Goal: Obtain resource: Obtain resource

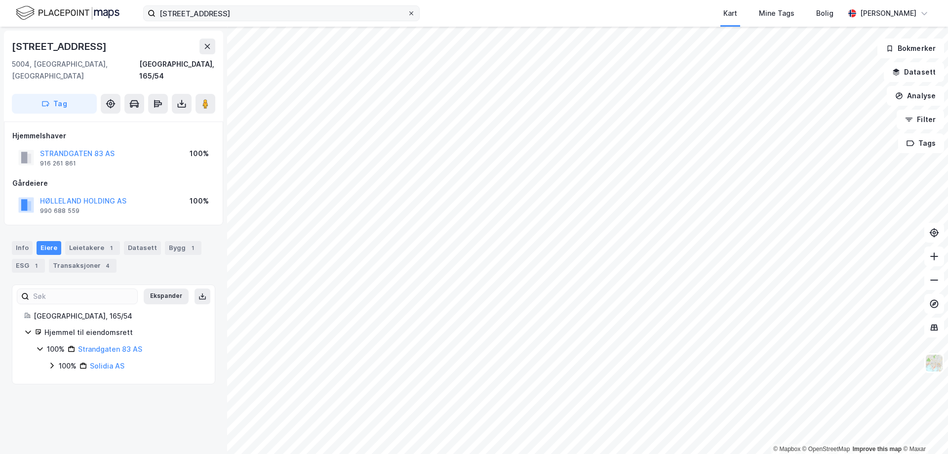
click at [410, 13] on icon at bounding box center [411, 13] width 6 height 6
click at [408, 13] on input "[STREET_ADDRESS]" at bounding box center [282, 13] width 252 height 15
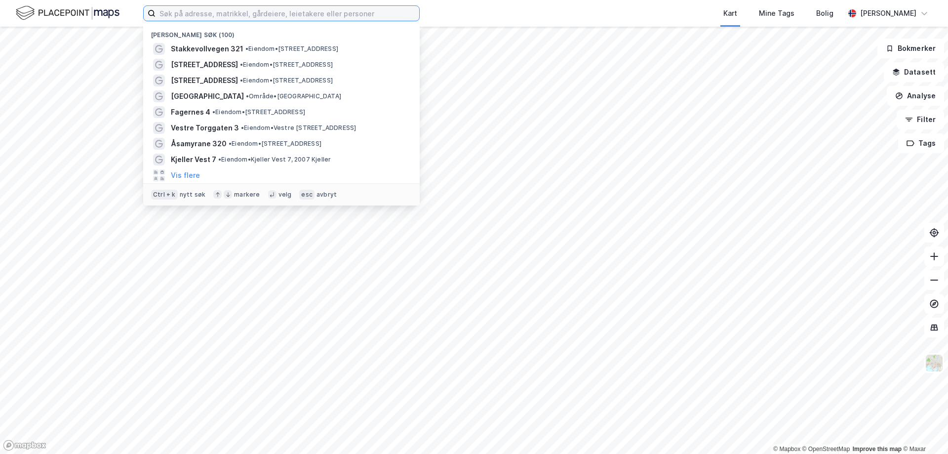
click at [261, 13] on input at bounding box center [288, 13] width 264 height 15
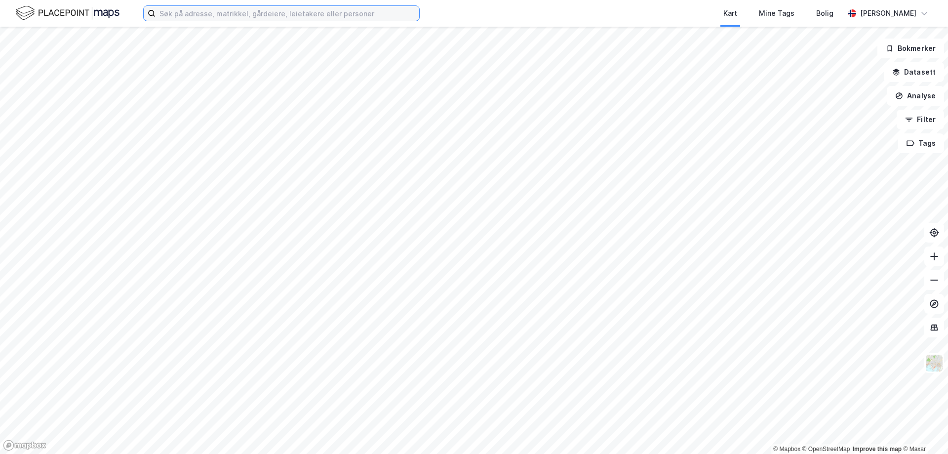
click at [277, 16] on input at bounding box center [288, 13] width 264 height 15
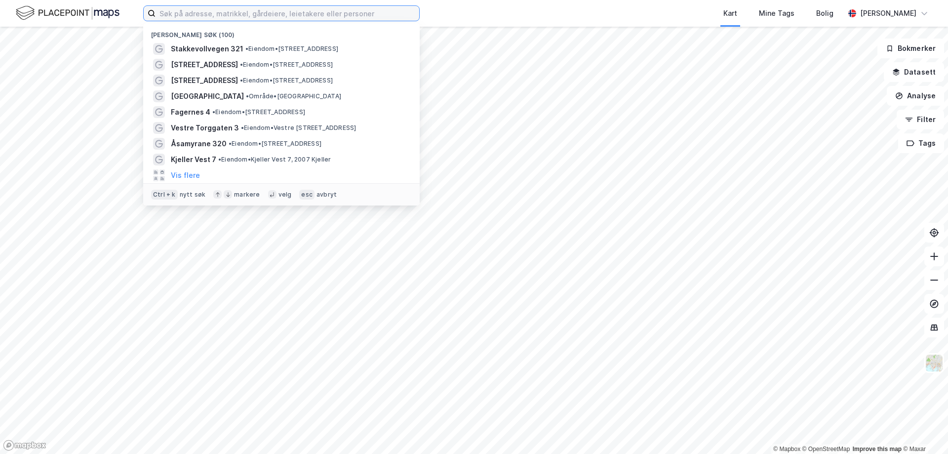
click at [277, 16] on input at bounding box center [288, 13] width 264 height 15
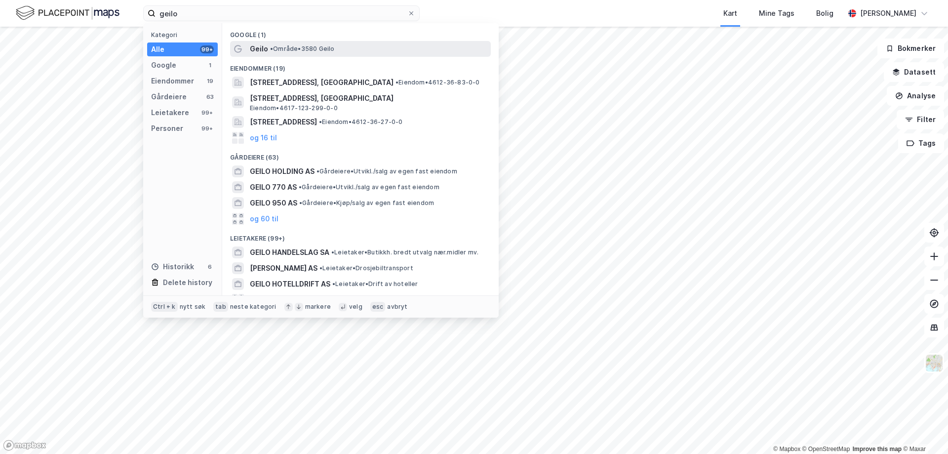
click at [306, 41] on div "Geilo • Område • 3580 Geilo" at bounding box center [360, 49] width 261 height 16
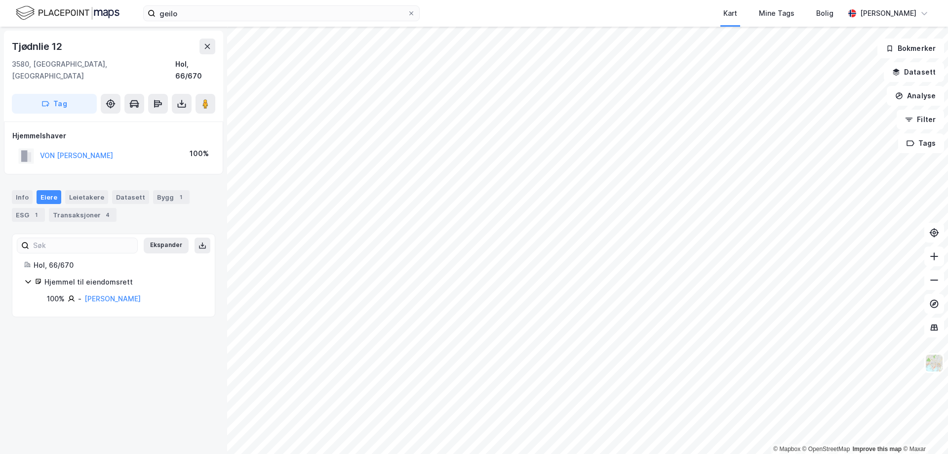
click at [73, 195] on div "Info [PERSON_NAME] Datasett Bygg 1 ESG 1 Transaksjoner 4" at bounding box center [114, 206] width 204 height 32
click at [74, 208] on div "Transaksjoner 4" at bounding box center [83, 215] width 68 height 14
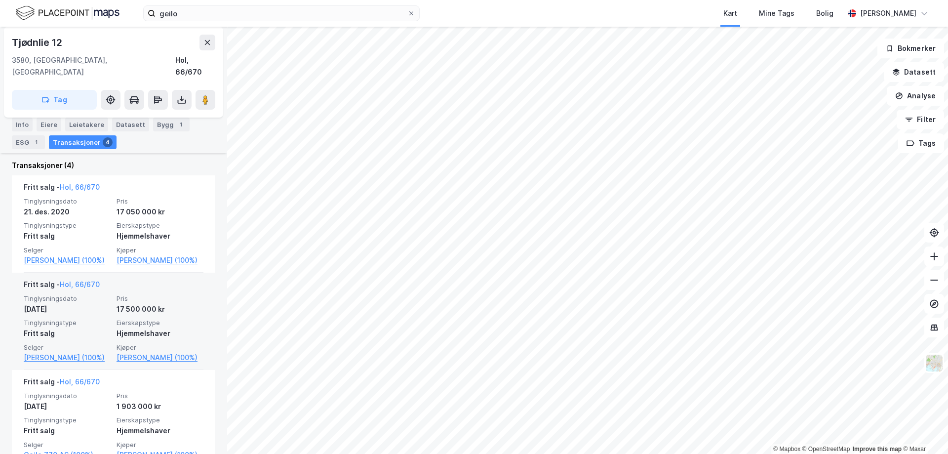
scroll to position [247, 0]
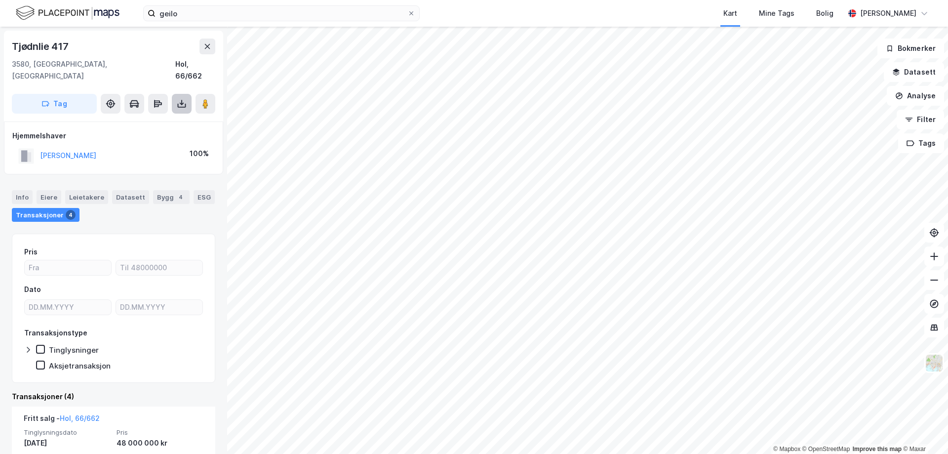
click at [184, 99] on button at bounding box center [182, 104] width 20 height 20
click at [150, 116] on div "Last ned grunnbok" at bounding box center [138, 124] width 105 height 16
click at [192, 94] on div "Tag" at bounding box center [114, 104] width 204 height 20
click at [182, 100] on icon at bounding box center [181, 102] width 1 height 5
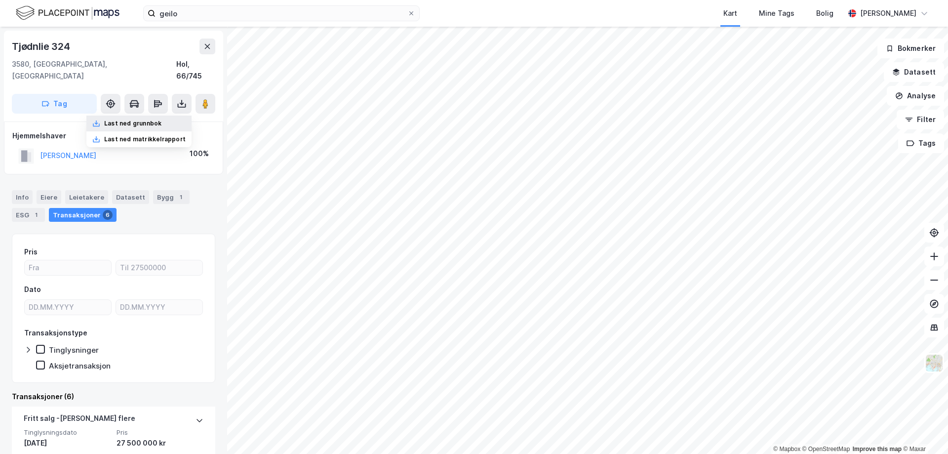
click at [169, 116] on div "Last ned grunnbok" at bounding box center [138, 124] width 105 height 16
click at [247, 18] on input "geilo" at bounding box center [282, 13] width 252 height 15
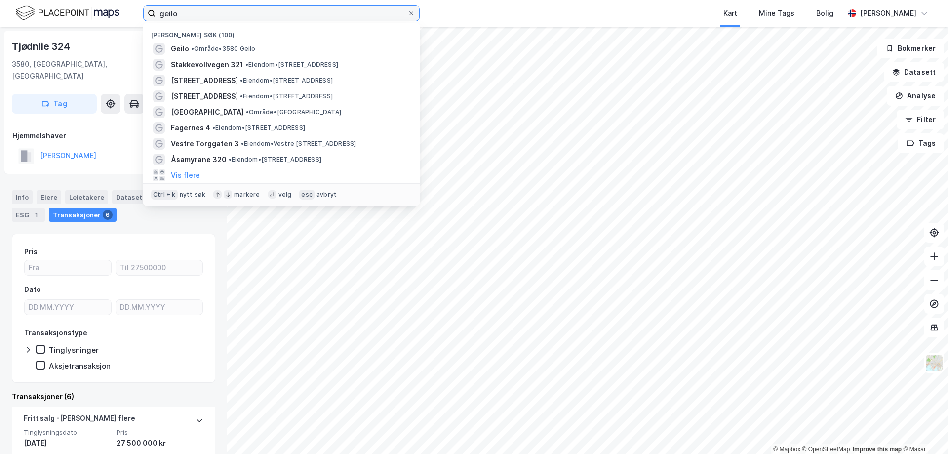
click at [247, 18] on input "geilo" at bounding box center [282, 13] width 252 height 15
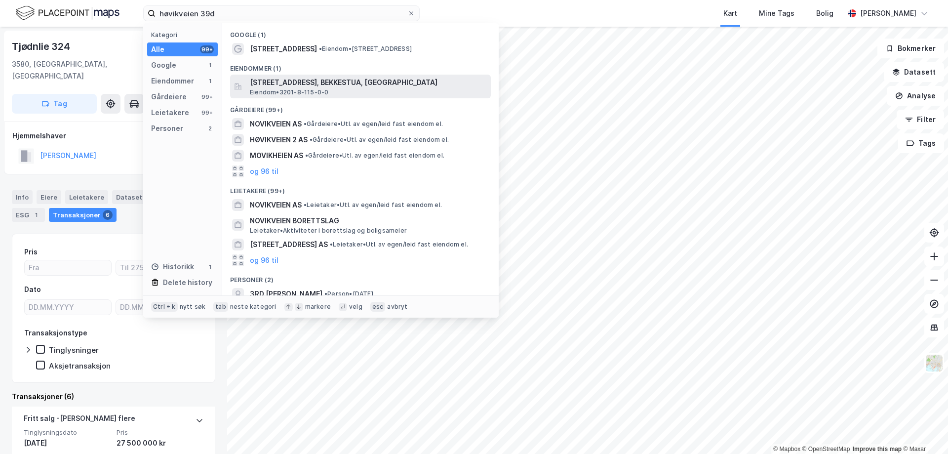
click at [289, 89] on span "Eiendom • 3201-8-115-0-0" at bounding box center [289, 92] width 79 height 8
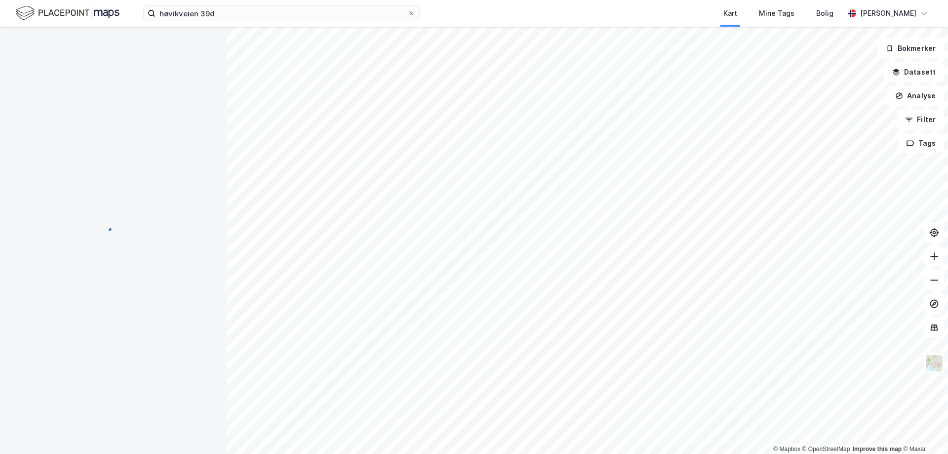
scroll to position [0, 0]
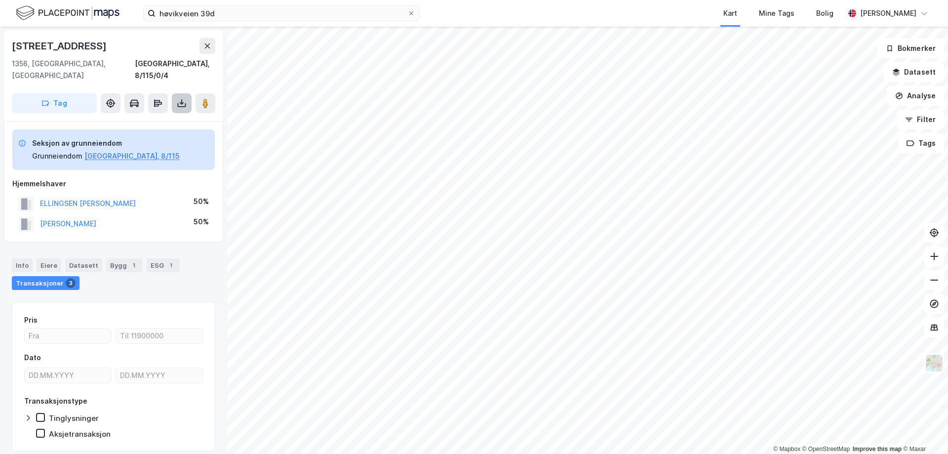
click at [181, 102] on icon at bounding box center [182, 103] width 4 height 2
click at [138, 119] on div "Last ned grunnbok" at bounding box center [132, 123] width 57 height 8
click at [204, 46] on icon at bounding box center [208, 46] width 8 height 8
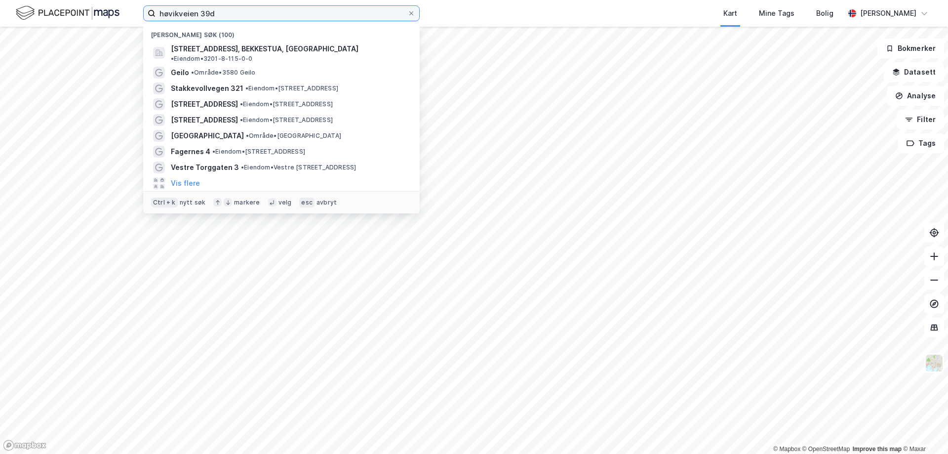
click at [211, 18] on input "høvikveien 39d" at bounding box center [282, 13] width 252 height 15
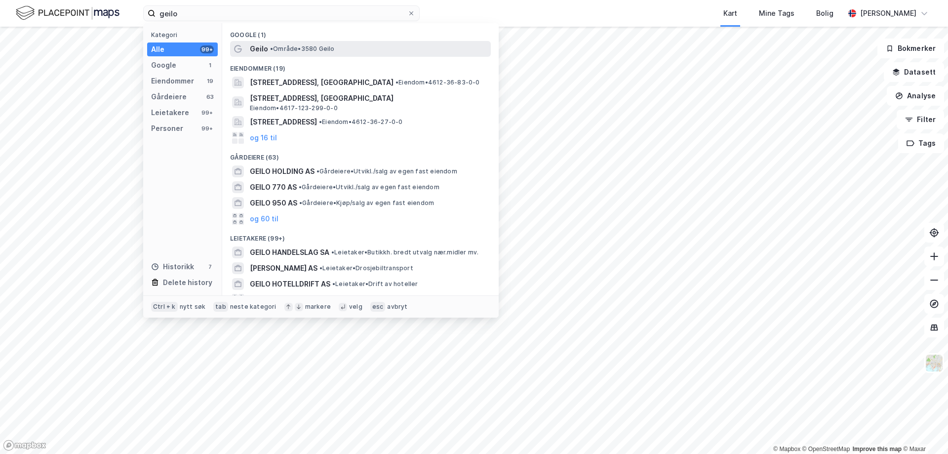
click at [284, 50] on span "• Område • 3580 Geilo" at bounding box center [302, 49] width 65 height 8
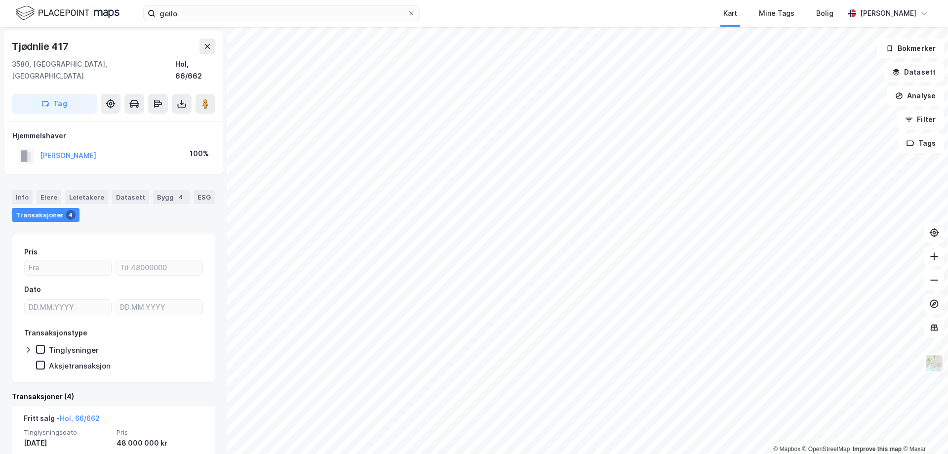
click at [577, 165] on div "© Mapbox © OpenStreetMap Improve this map © [PERSON_NAME] 417 [GEOGRAPHIC_DATA]…" at bounding box center [474, 240] width 948 height 427
click at [205, 99] on image at bounding box center [206, 104] width 6 height 10
click at [227, 224] on div "© Mapbox © OpenStreetMap Improve this map © [PERSON_NAME] 417 [GEOGRAPHIC_DATA]…" at bounding box center [474, 240] width 948 height 427
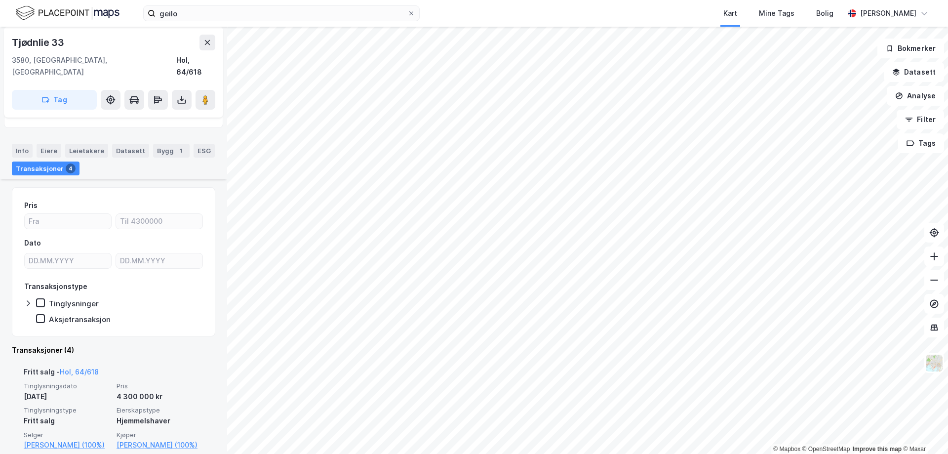
scroll to position [99, 0]
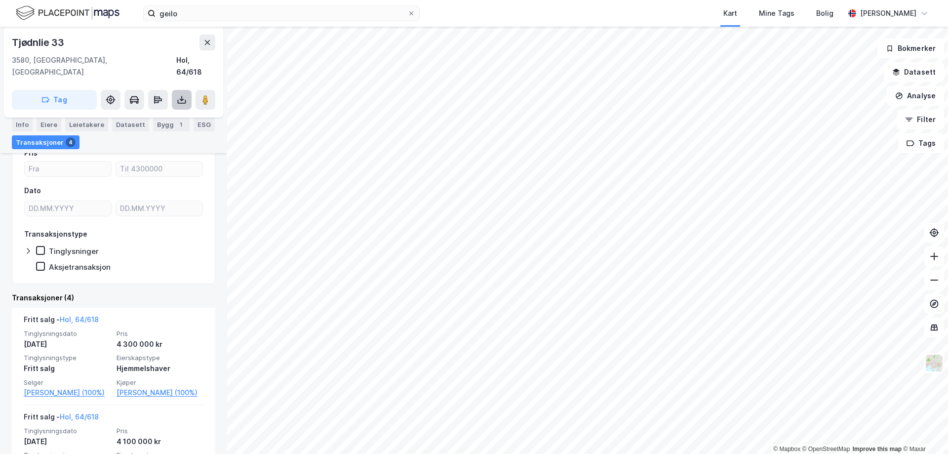
click at [176, 90] on button at bounding box center [182, 100] width 20 height 20
click at [145, 116] on div "Last ned grunnbok" at bounding box center [132, 120] width 57 height 8
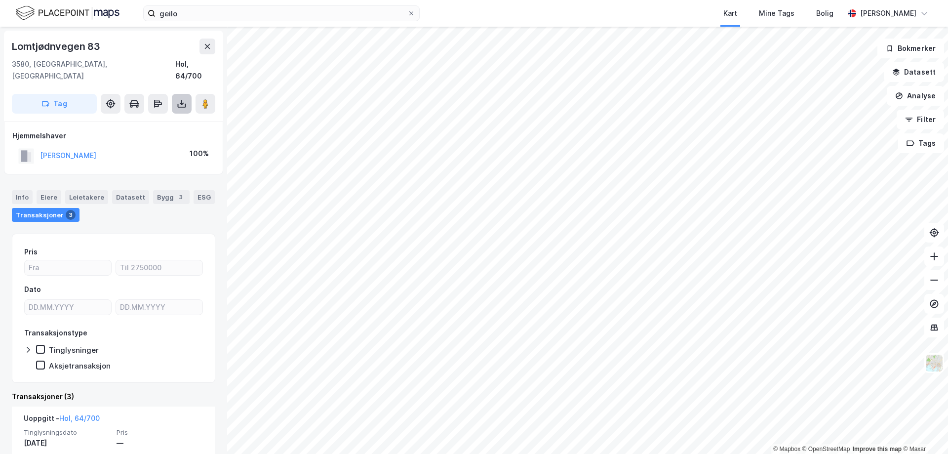
click at [181, 99] on icon at bounding box center [182, 104] width 10 height 10
click at [171, 116] on div "Last ned grunnbok" at bounding box center [138, 124] width 105 height 16
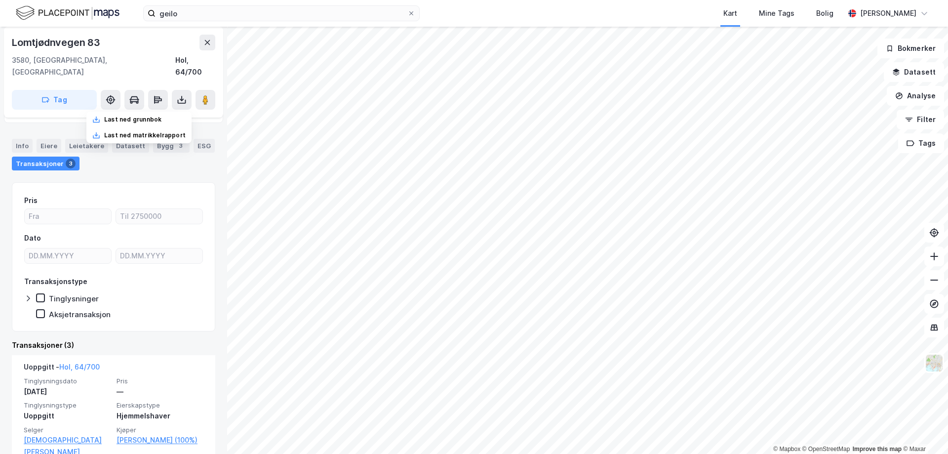
scroll to position [198, 0]
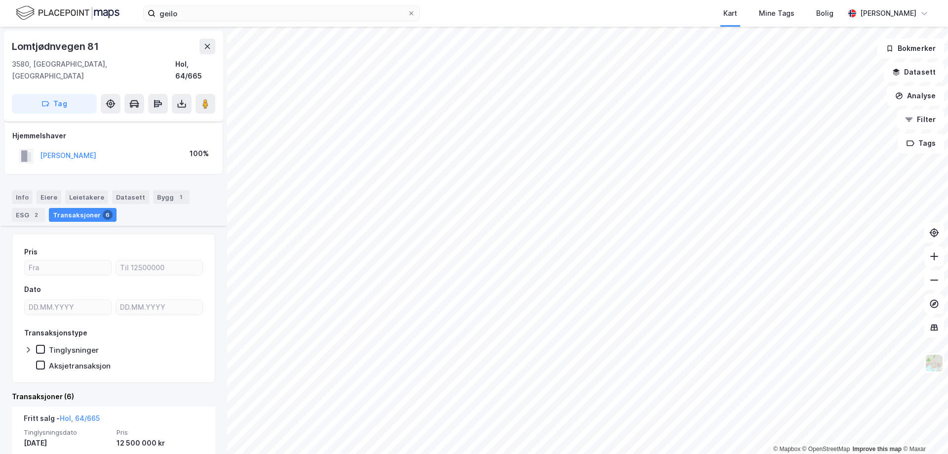
scroll to position [99, 0]
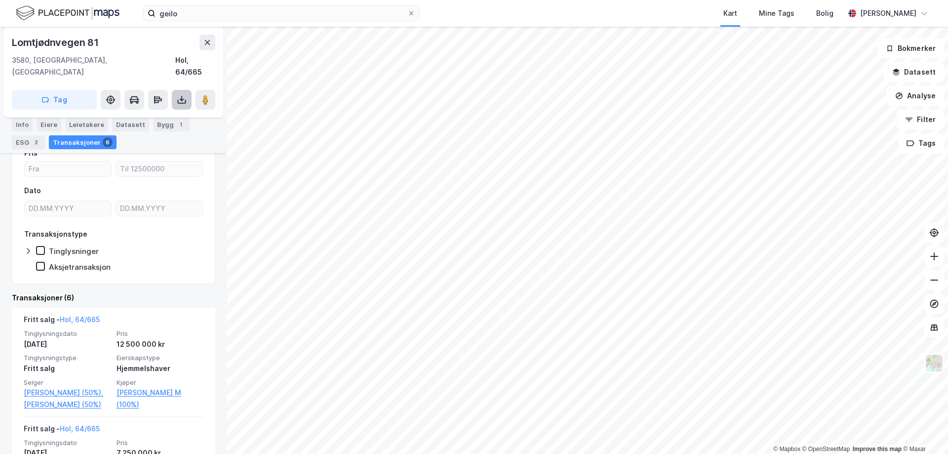
click at [183, 99] on icon at bounding box center [182, 100] width 4 height 2
click at [143, 112] on div "Last ned grunnbok" at bounding box center [138, 120] width 105 height 16
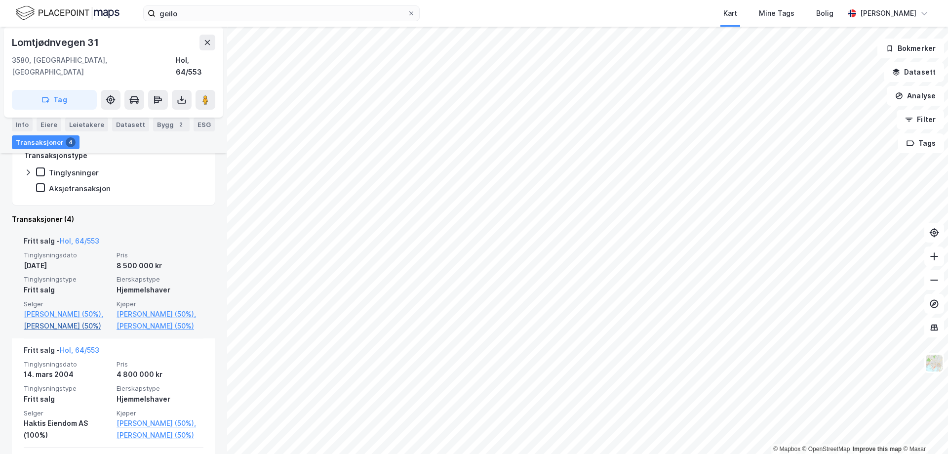
scroll to position [247, 0]
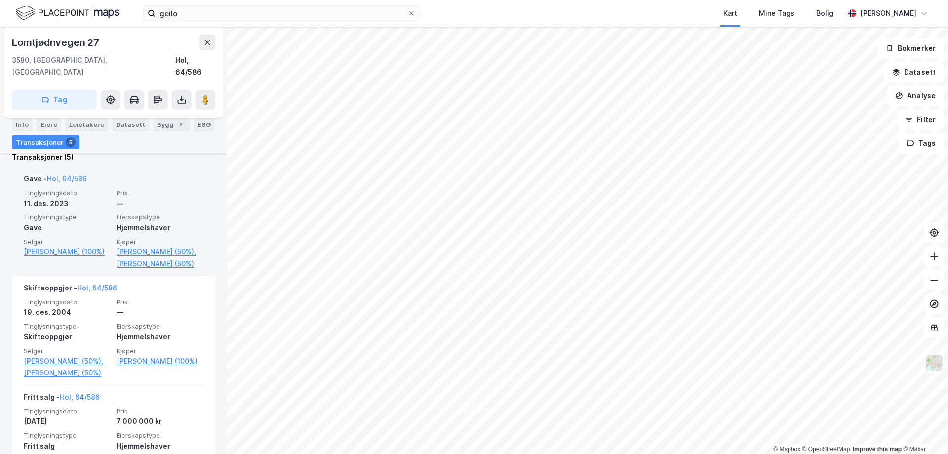
scroll to position [296, 0]
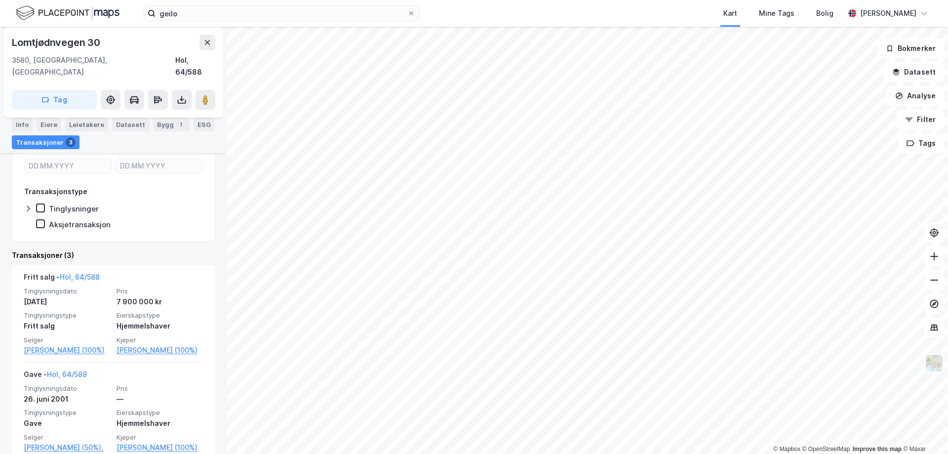
scroll to position [148, 0]
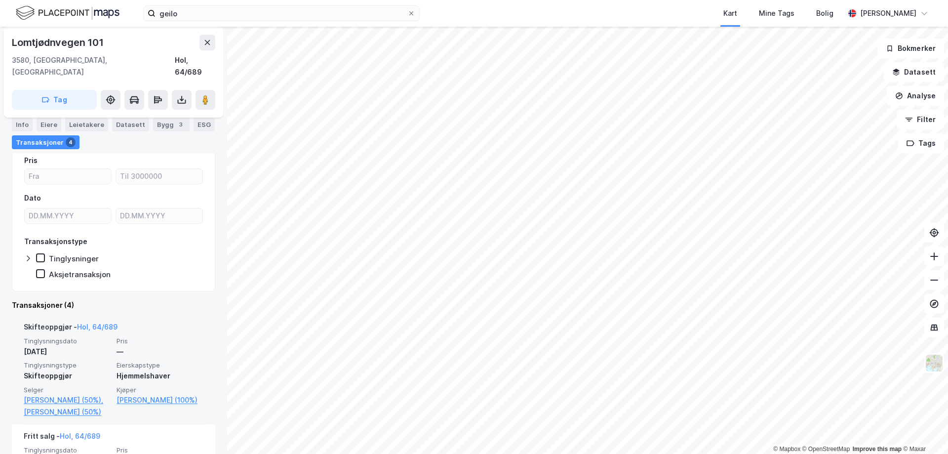
scroll to position [99, 0]
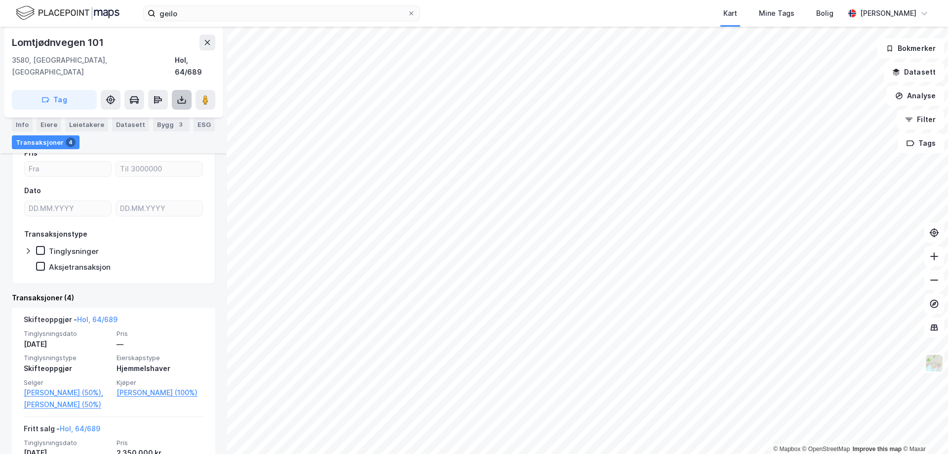
click at [178, 100] on icon at bounding box center [182, 102] width 8 height 4
click at [168, 112] on div "Last ned grunnbok" at bounding box center [138, 120] width 105 height 16
drag, startPoint x: 12, startPoint y: 43, endPoint x: 107, endPoint y: 39, distance: 94.5
click at [107, 39] on div "Lomtjødnvegen 101" at bounding box center [114, 43] width 204 height 16
copy div "Lomtjødnvegen 101"
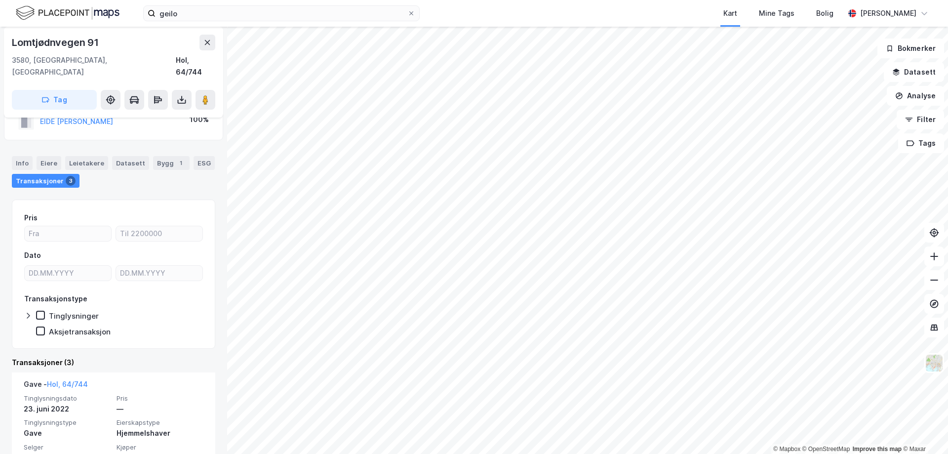
scroll to position [99, 0]
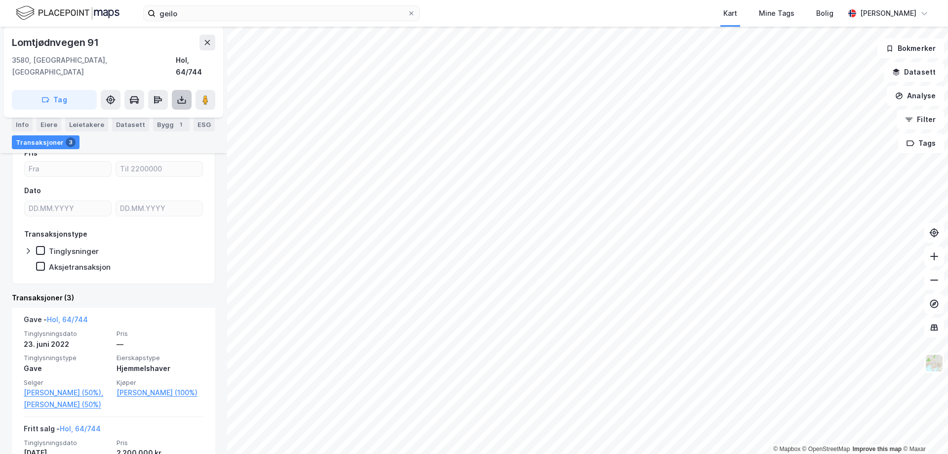
click at [180, 99] on icon at bounding box center [182, 100] width 4 height 2
click at [145, 116] on div "Last ned grunnbok" at bounding box center [132, 120] width 57 height 8
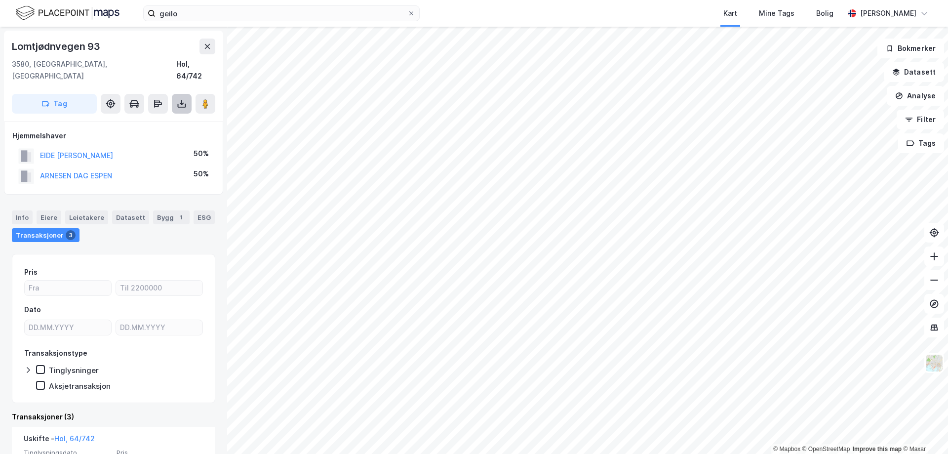
click at [184, 99] on icon at bounding box center [182, 104] width 10 height 10
click at [138, 116] on div "Last ned grunnbok" at bounding box center [138, 124] width 105 height 16
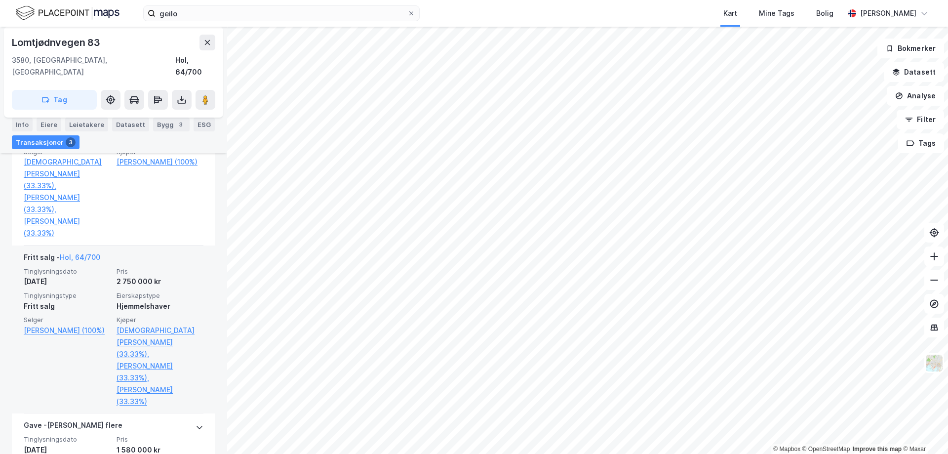
scroll to position [351, 0]
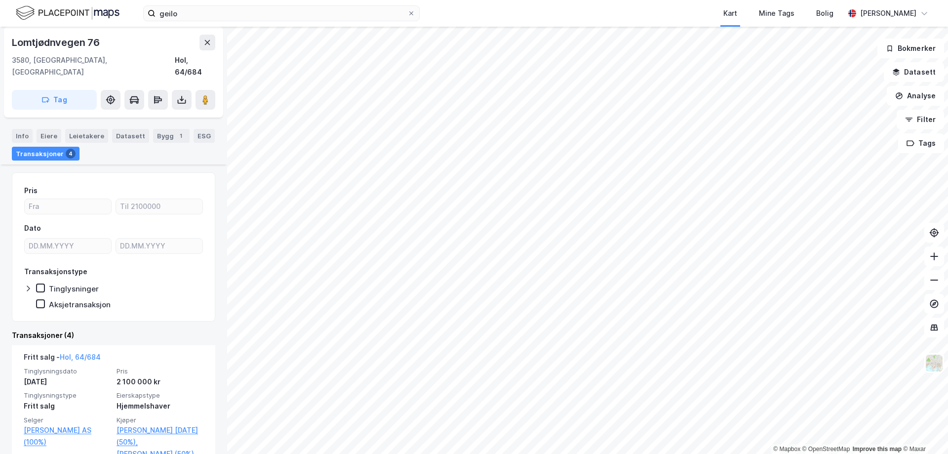
scroll to position [99, 0]
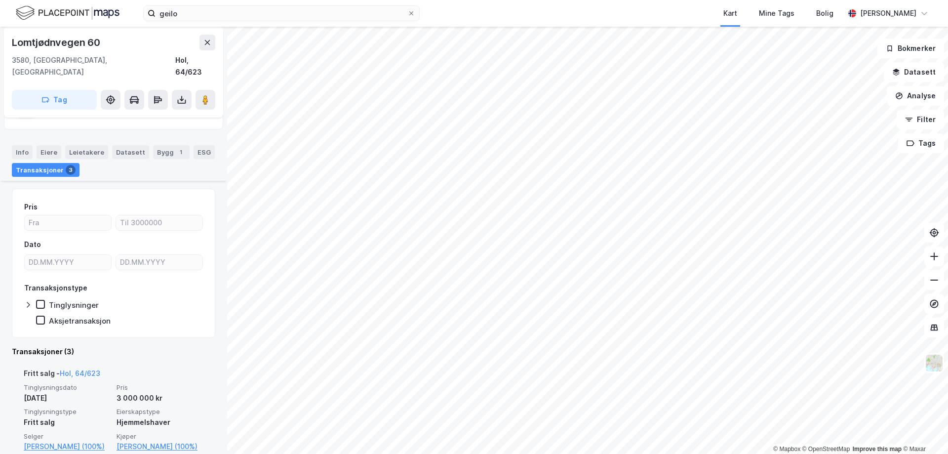
scroll to position [99, 0]
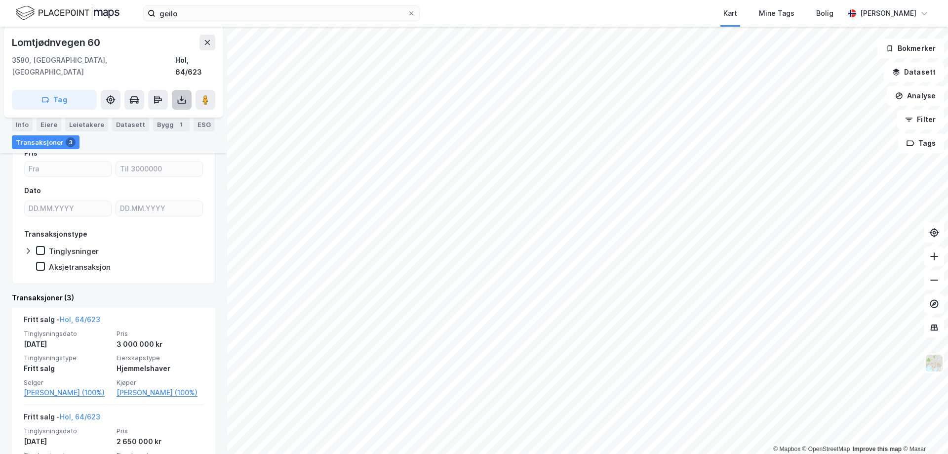
click at [179, 95] on icon at bounding box center [182, 100] width 10 height 10
click at [148, 116] on div "Last ned grunnbok" at bounding box center [132, 120] width 57 height 8
click at [204, 47] on button at bounding box center [208, 43] width 16 height 16
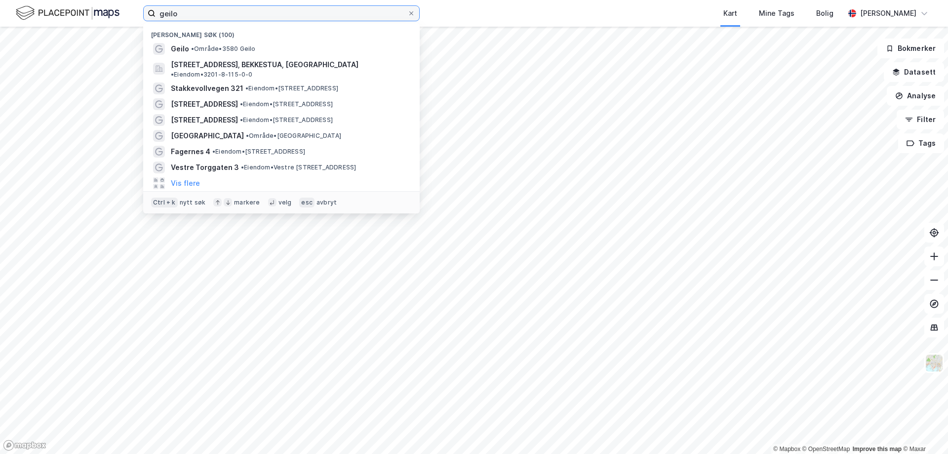
click at [223, 15] on input "geilo" at bounding box center [282, 13] width 252 height 15
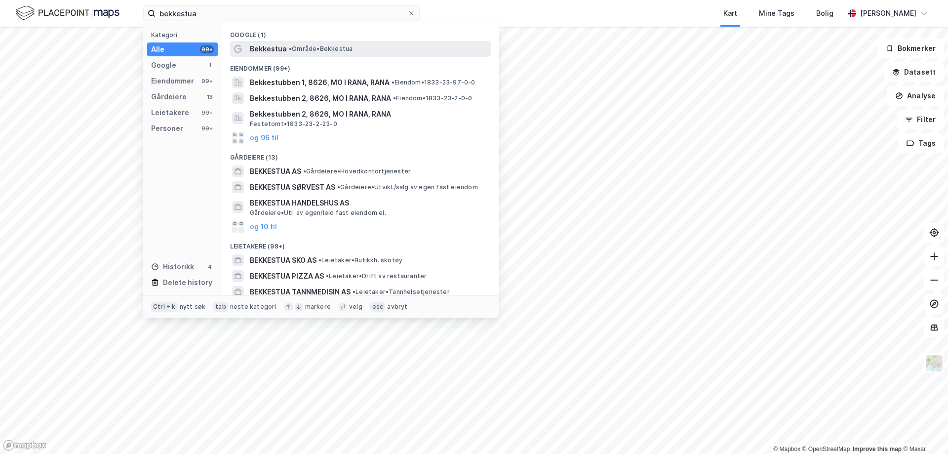
click at [286, 50] on div "Bekkestua • Område • Bekkestua" at bounding box center [369, 49] width 239 height 12
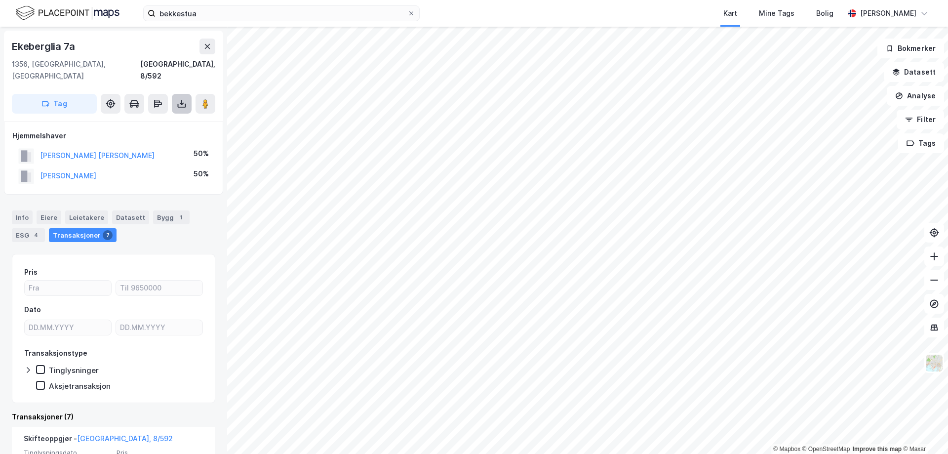
click at [185, 99] on icon at bounding box center [182, 104] width 10 height 10
click at [134, 120] on div "Last ned grunnbok" at bounding box center [132, 124] width 57 height 8
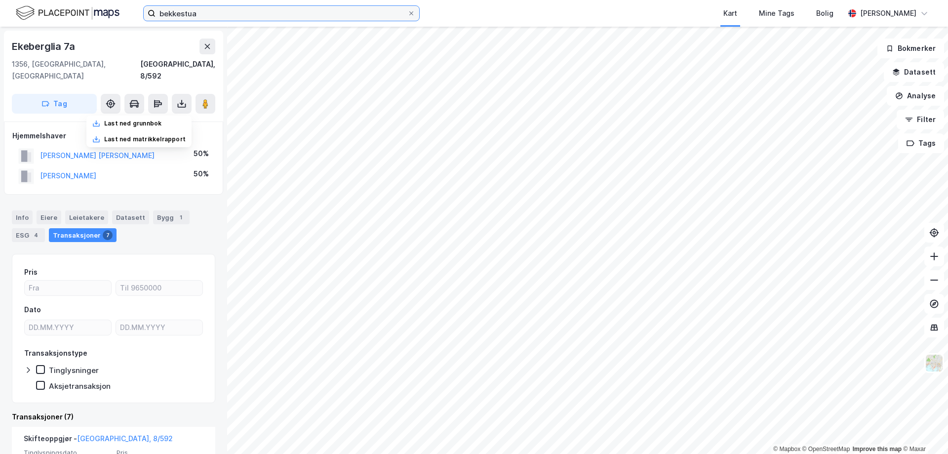
click at [196, 12] on input "bekkestua" at bounding box center [282, 13] width 252 height 15
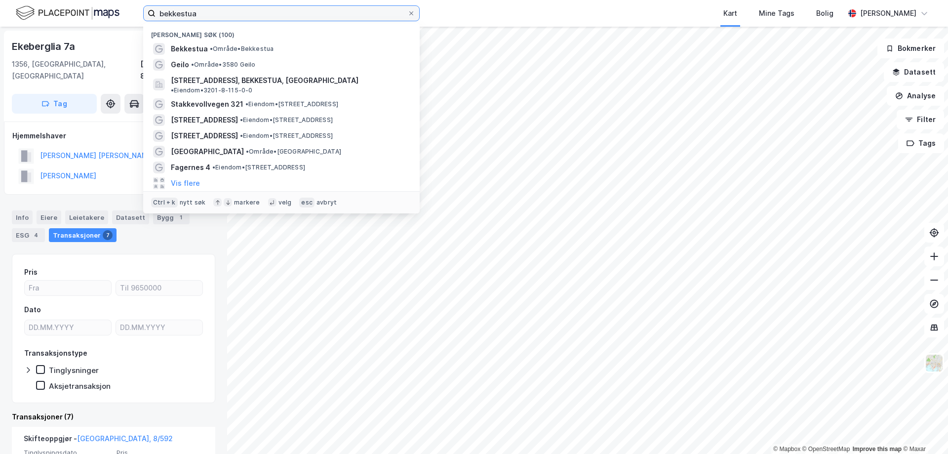
click at [196, 12] on input "bekkestua" at bounding box center [282, 13] width 252 height 15
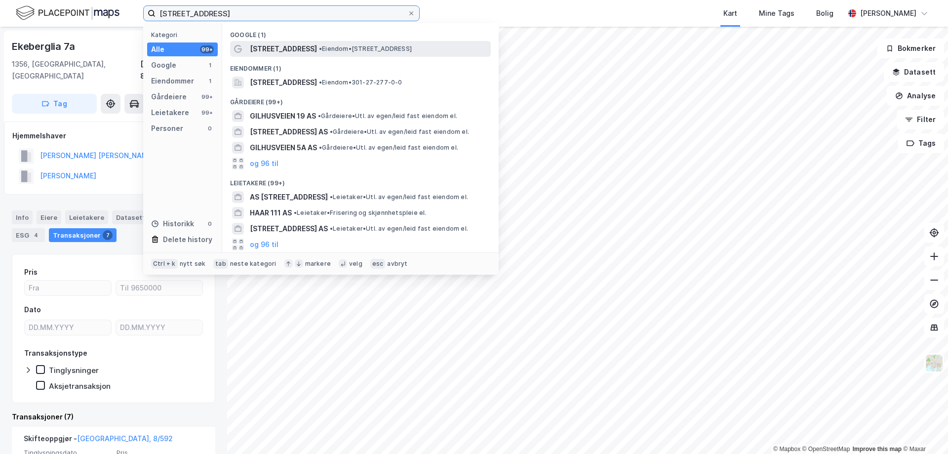
type input "[STREET_ADDRESS]"
click at [274, 50] on span "[STREET_ADDRESS]" at bounding box center [283, 49] width 67 height 12
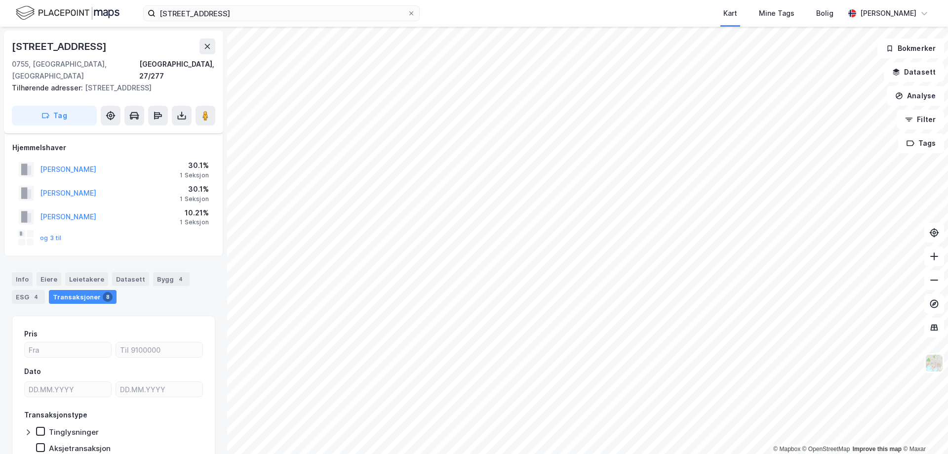
scroll to position [35, 0]
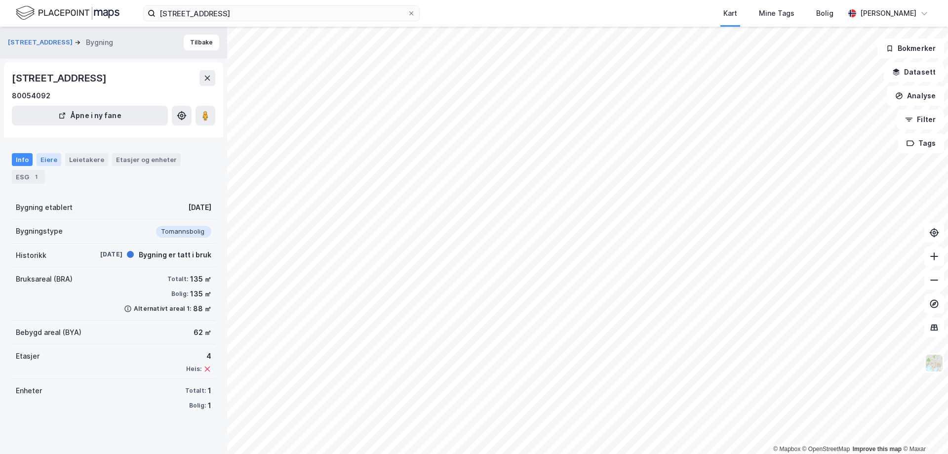
click at [45, 154] on div "Eiere" at bounding box center [49, 159] width 25 height 13
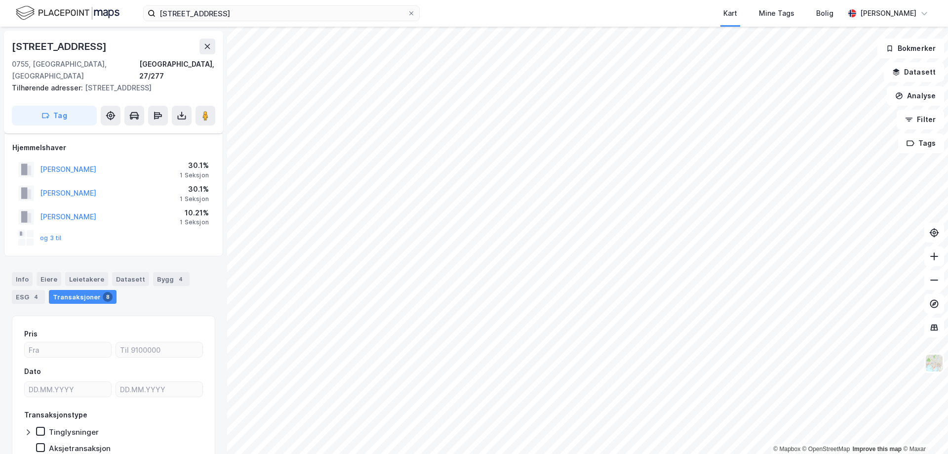
scroll to position [35, 0]
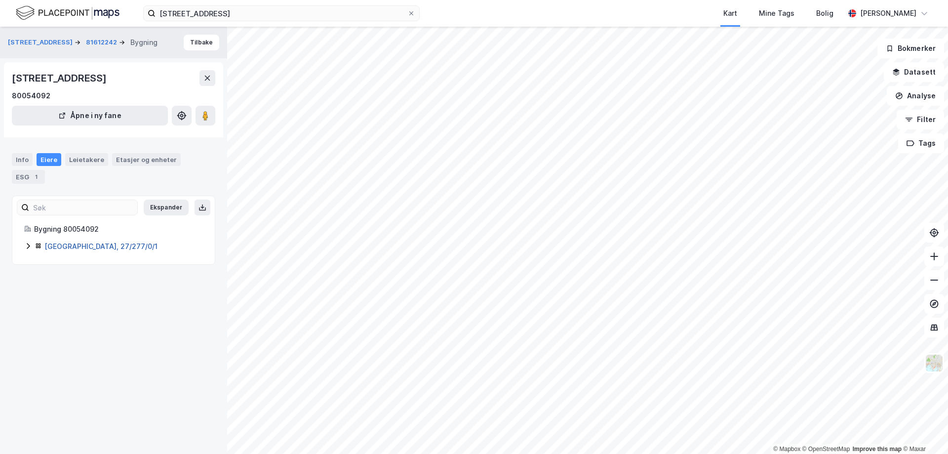
click at [50, 250] on link "[GEOGRAPHIC_DATA], 27/277/0/1" at bounding box center [100, 246] width 113 height 8
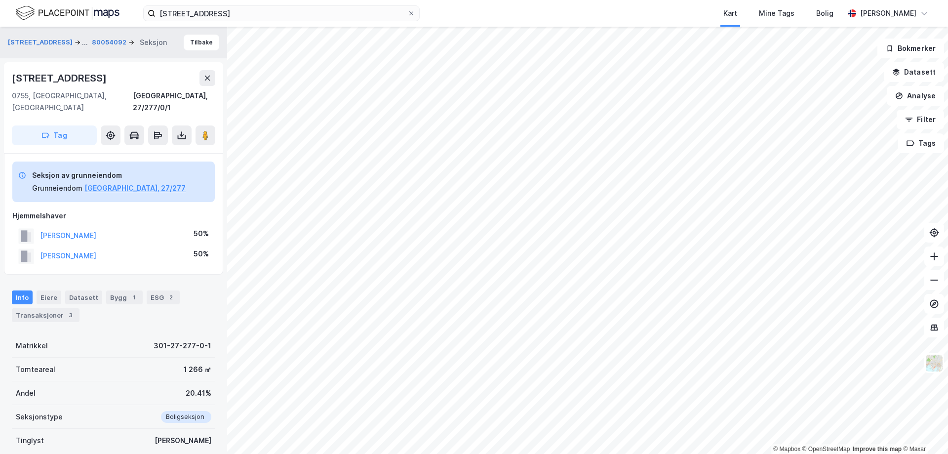
scroll to position [35, 0]
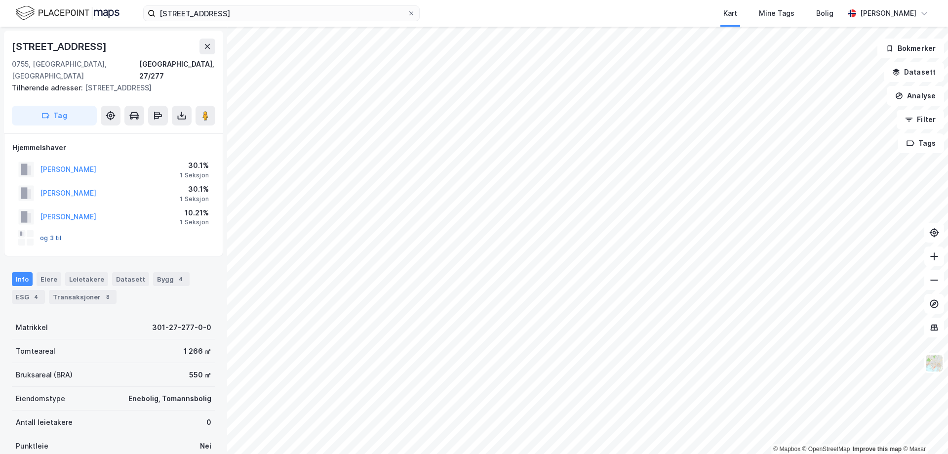
click at [0, 0] on button "og 3 til" at bounding box center [0, 0] width 0 height 0
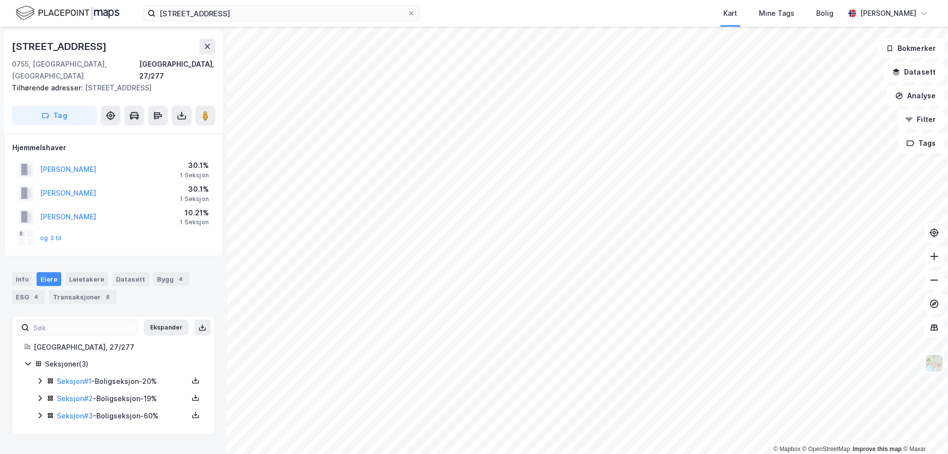
click at [40, 377] on icon at bounding box center [40, 381] width 8 height 8
click at [192, 376] on icon at bounding box center [196, 380] width 8 height 8
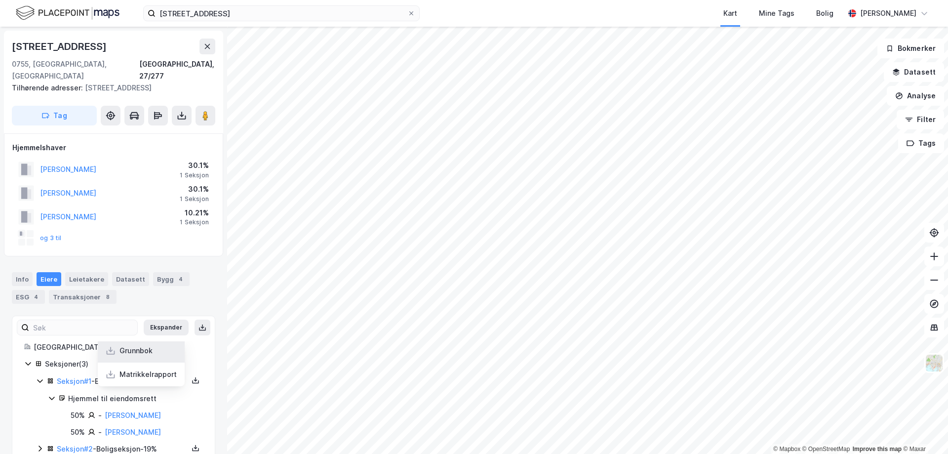
click at [130, 345] on div "Grunnbok" at bounding box center [136, 351] width 33 height 12
click at [125, 428] on link "[PERSON_NAME]" at bounding box center [133, 432] width 56 height 8
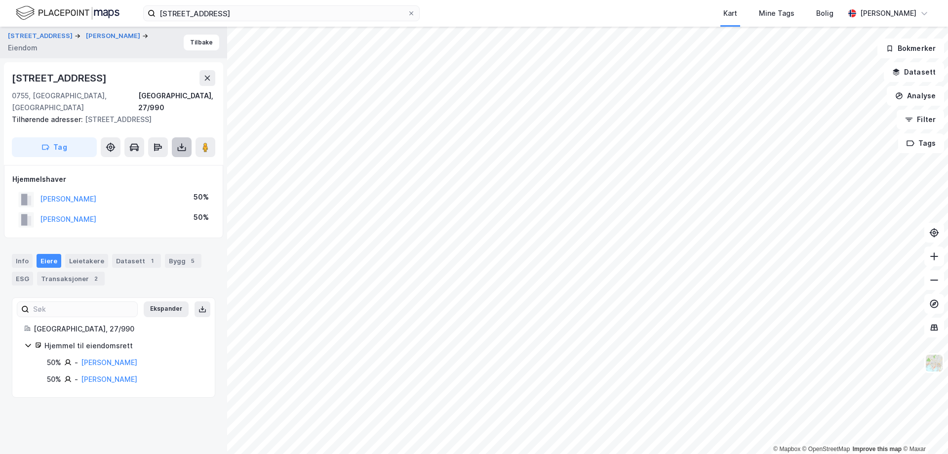
click at [189, 150] on button at bounding box center [182, 147] width 20 height 20
click at [157, 165] on div "Last ned grunnbok" at bounding box center [132, 167] width 57 height 8
click at [208, 73] on button at bounding box center [208, 78] width 16 height 16
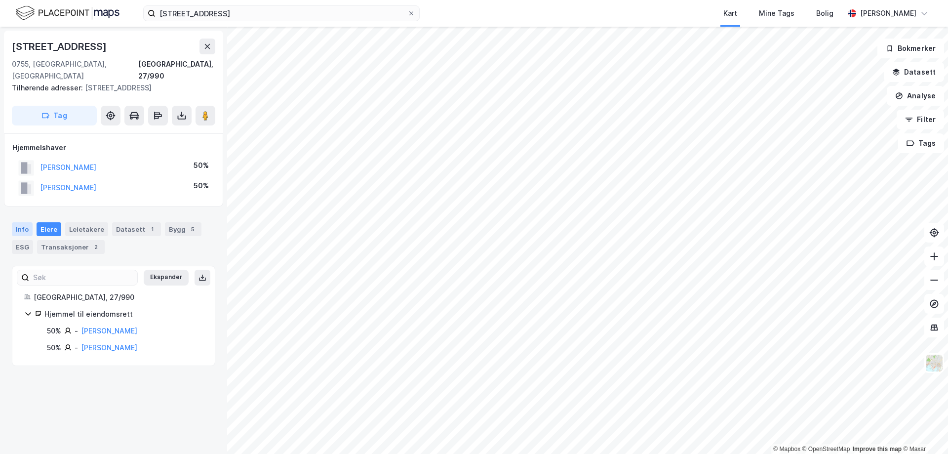
click at [21, 230] on div "Info" at bounding box center [22, 229] width 21 height 14
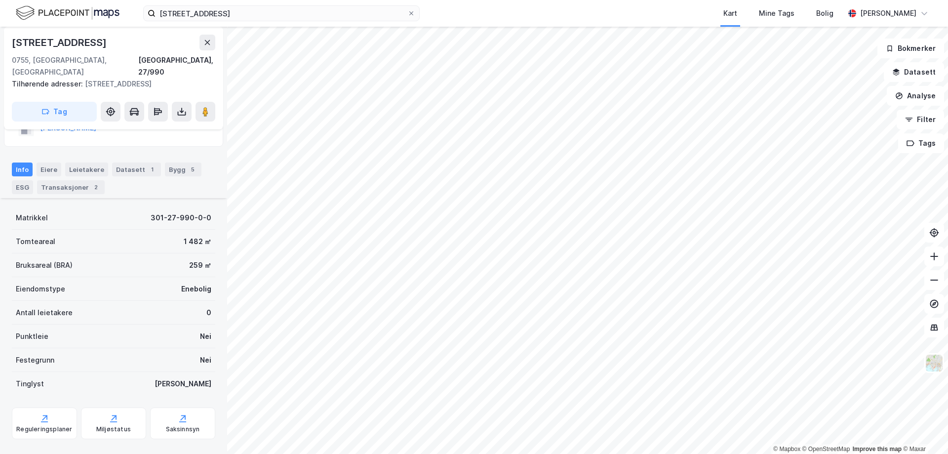
scroll to position [117, 0]
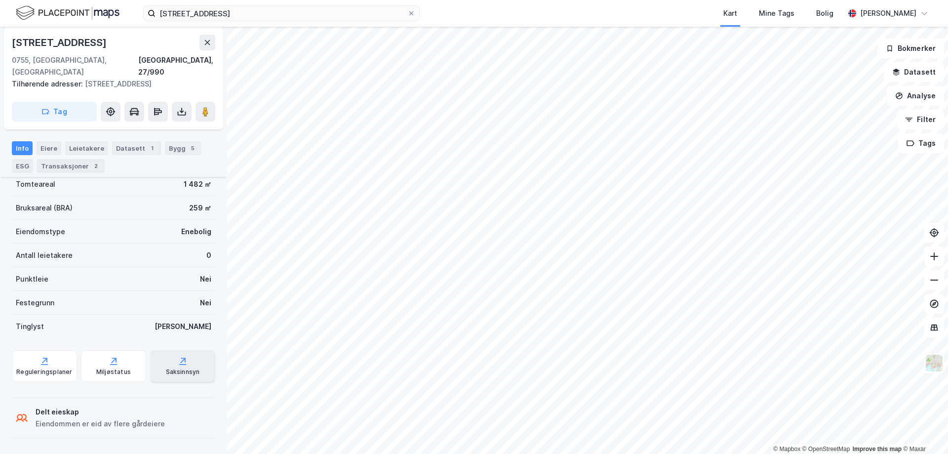
click at [171, 369] on div "Saksinnsyn" at bounding box center [183, 372] width 34 height 8
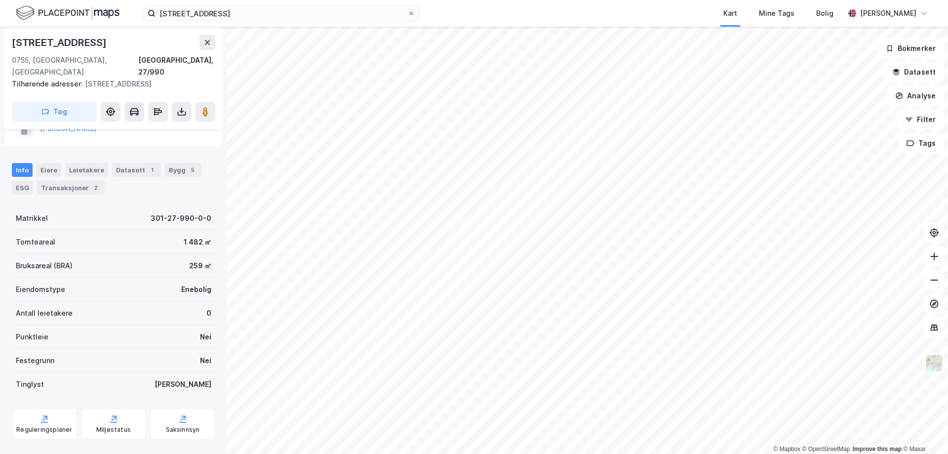
scroll to position [0, 0]
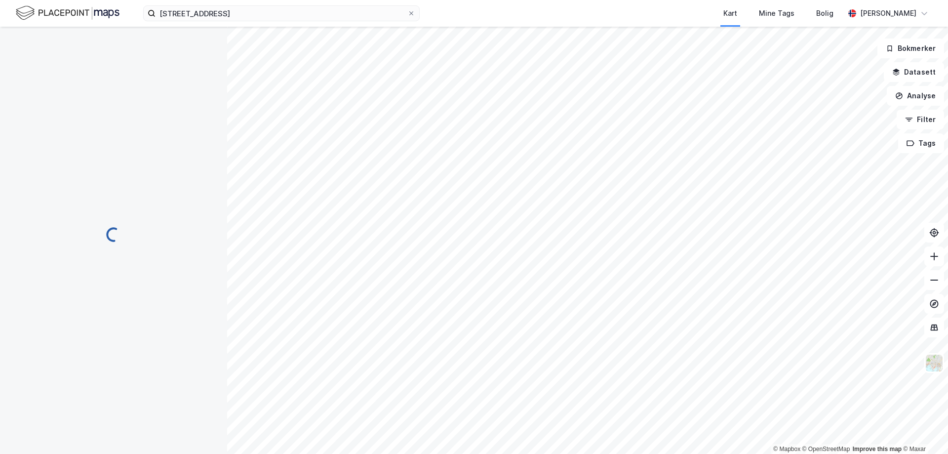
scroll to position [1, 0]
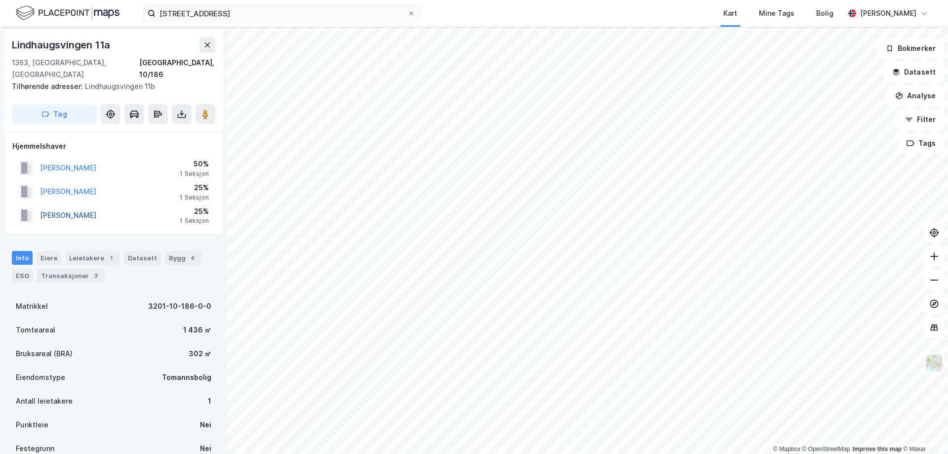
click at [0, 0] on button "[PERSON_NAME]" at bounding box center [0, 0] width 0 height 0
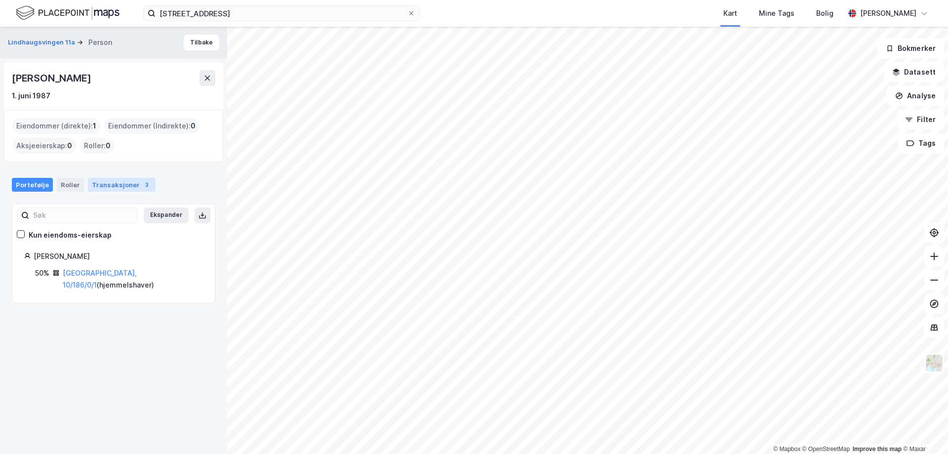
click at [106, 185] on div "Transaksjoner 3" at bounding box center [122, 185] width 68 height 14
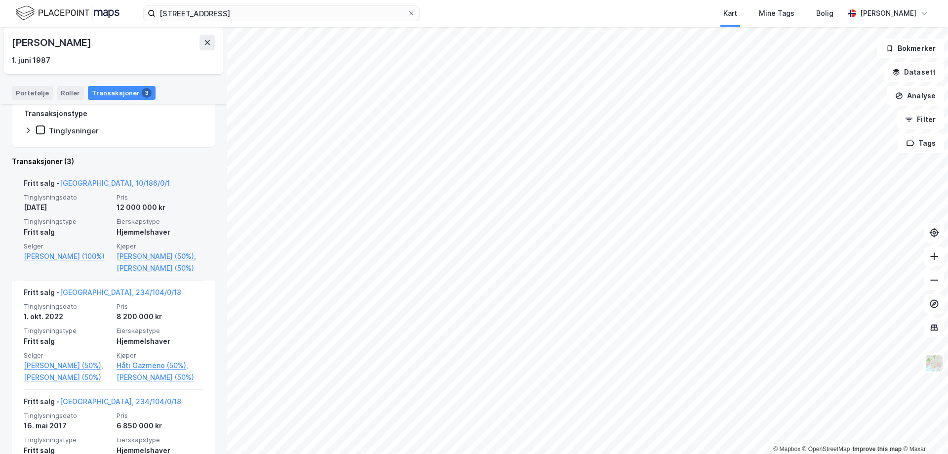
scroll to position [247, 0]
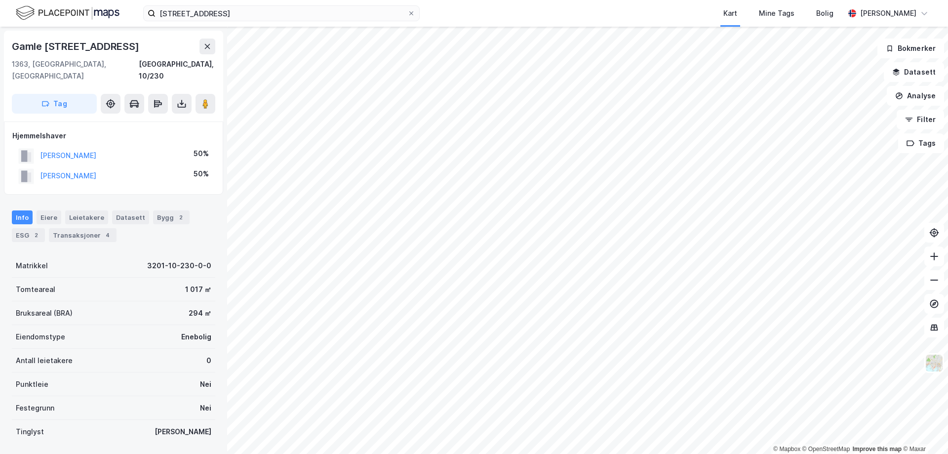
scroll to position [1, 0]
click at [71, 227] on div "Transaksjoner 4" at bounding box center [83, 234] width 68 height 14
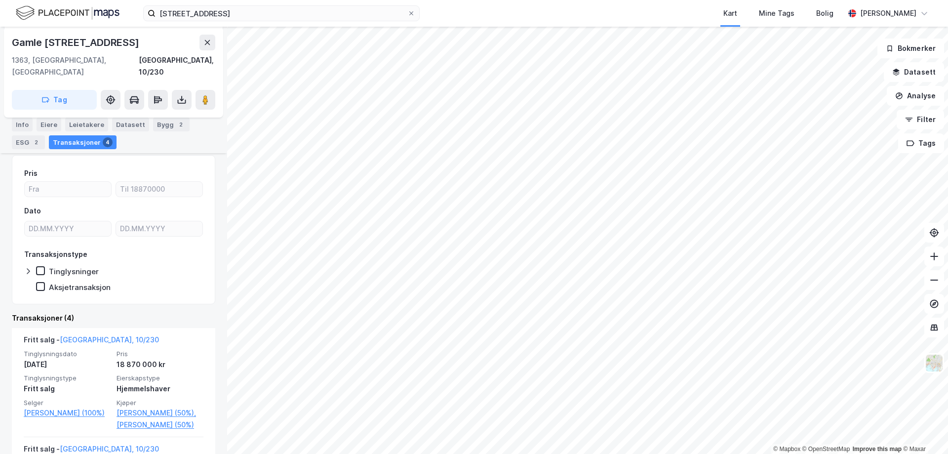
scroll to position [148, 0]
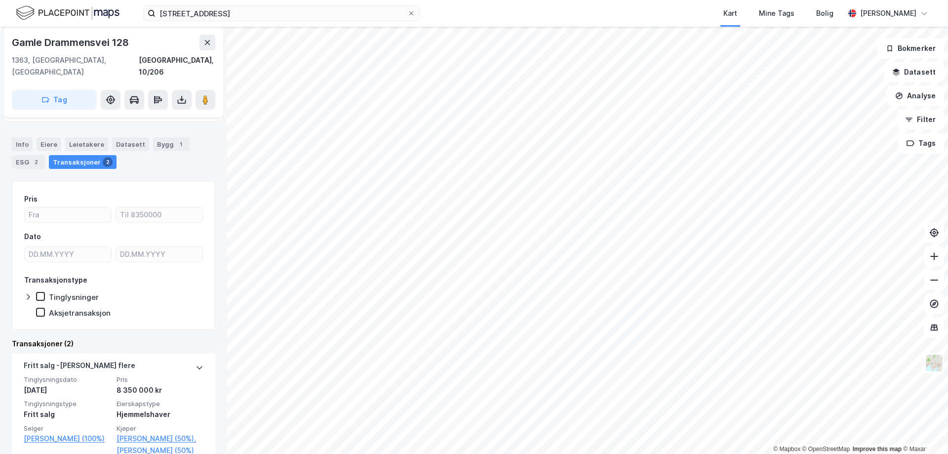
scroll to position [99, 0]
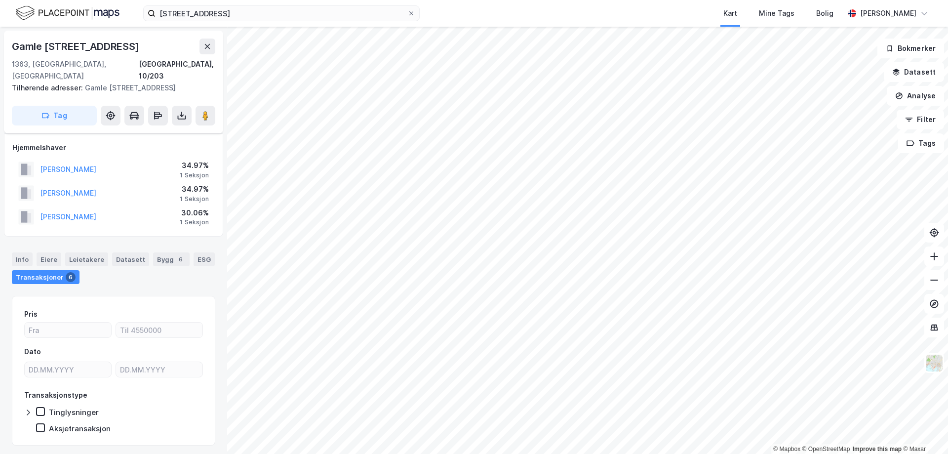
scroll to position [15, 0]
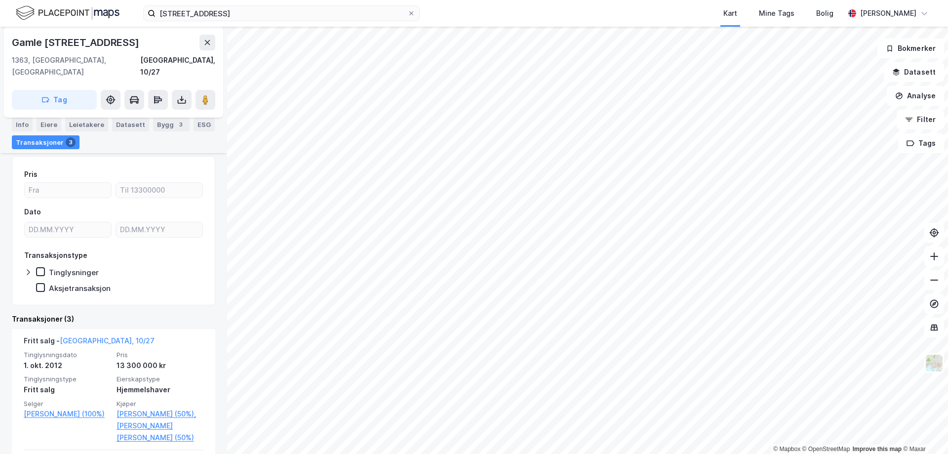
scroll to position [99, 0]
click at [476, 453] on html "[STREET_ADDRESS] Kart Mine Tags [PERSON_NAME] © Mapbox © OpenStreetMap Improve …" at bounding box center [474, 227] width 948 height 454
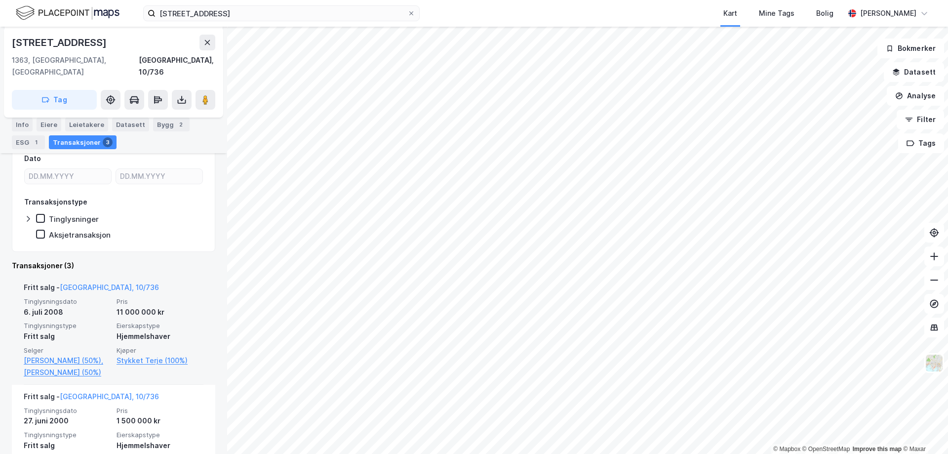
scroll to position [148, 0]
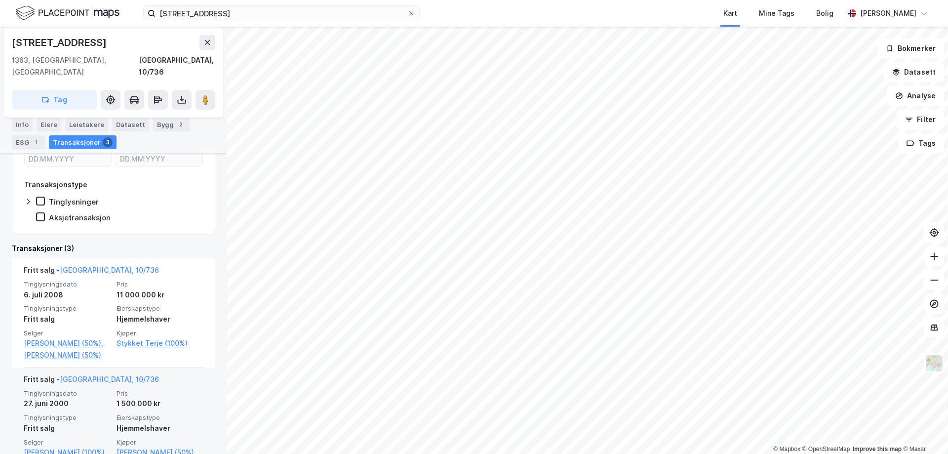
drag, startPoint x: 119, startPoint y: 334, endPoint x: 45, endPoint y: 418, distance: 111.3
click at [45, 409] on div "27. juni 2000" at bounding box center [67, 404] width 87 height 12
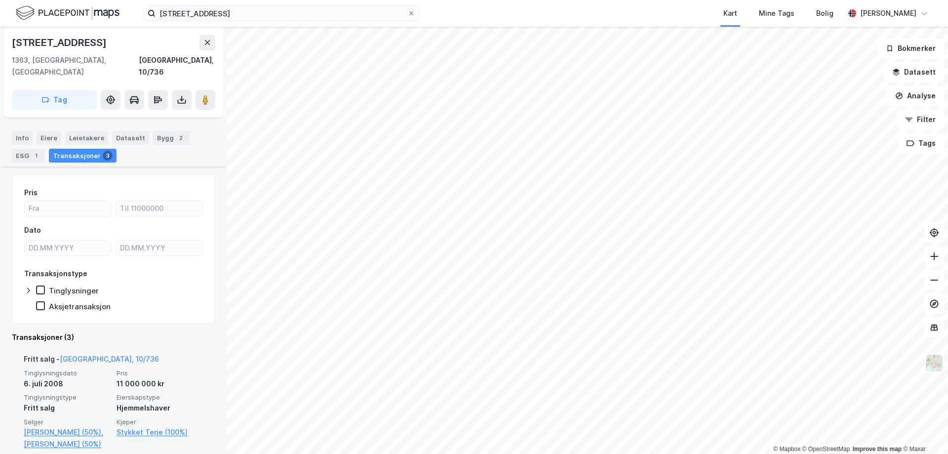
scroll to position [0, 0]
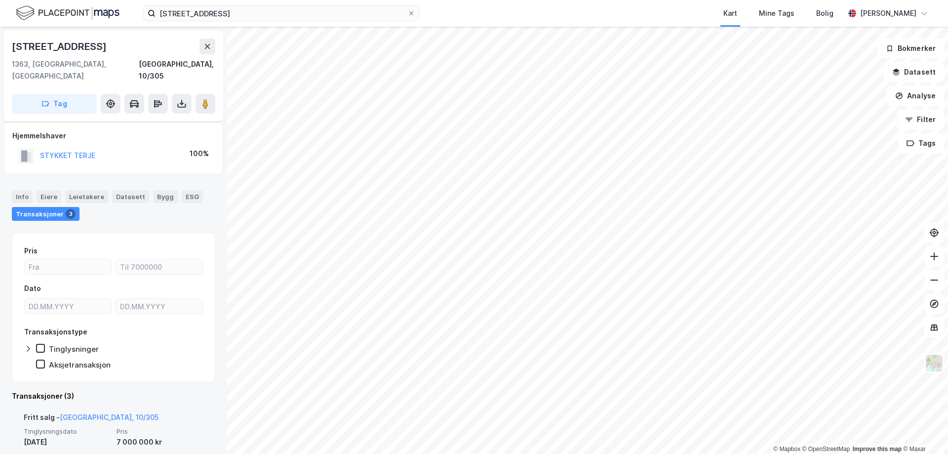
scroll to position [99, 0]
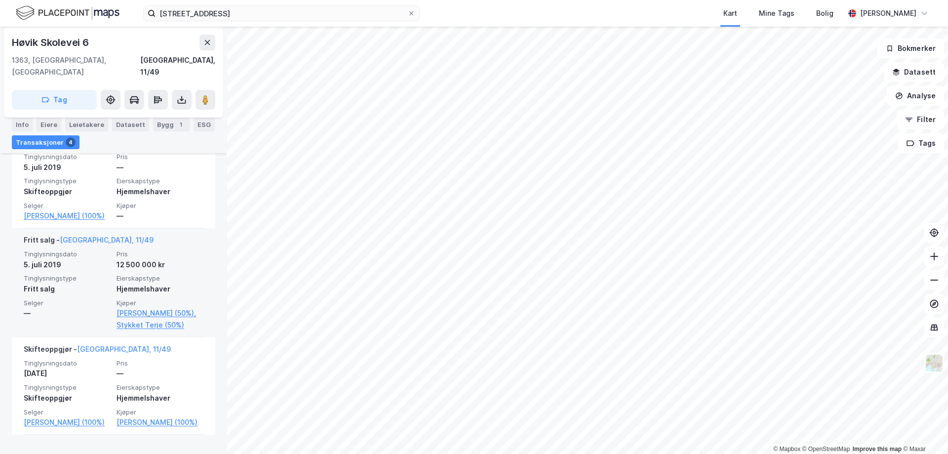
scroll to position [296, 0]
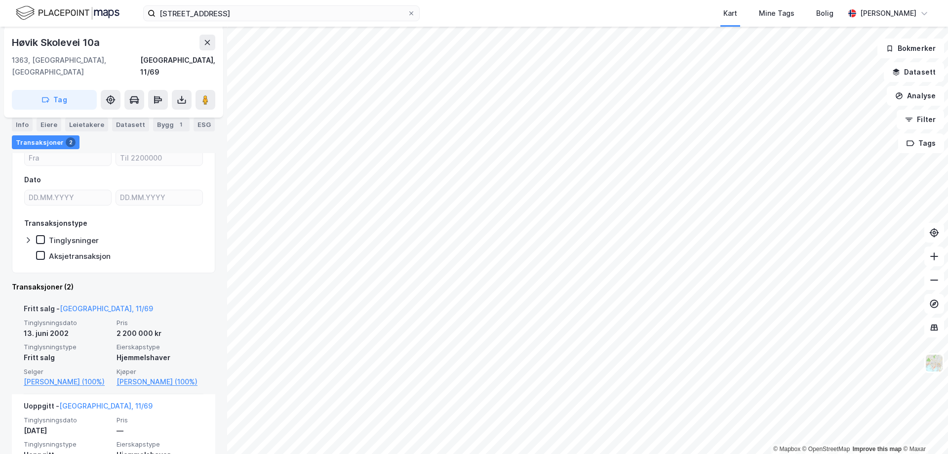
scroll to position [22, 0]
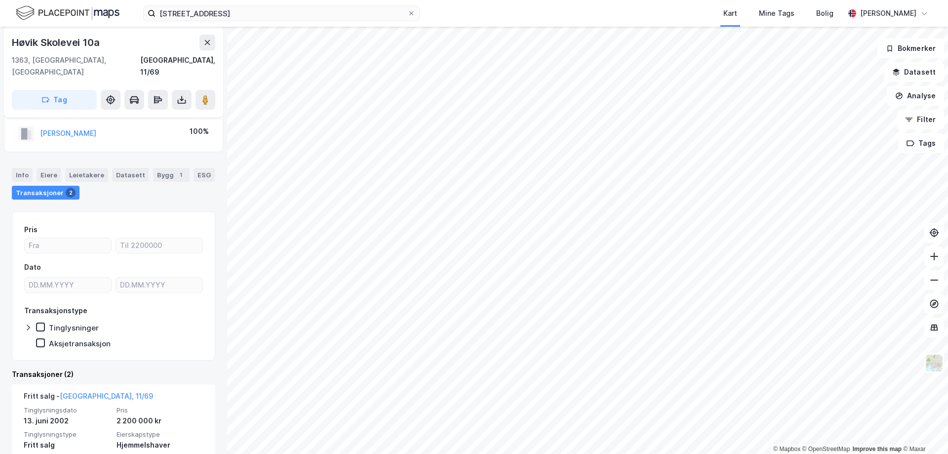
click at [11, 162] on div "Info [PERSON_NAME] Datasett Bygg 1 ESG Transaksjoner 2" at bounding box center [113, 179] width 227 height 47
click at [17, 168] on div "Info" at bounding box center [22, 175] width 21 height 14
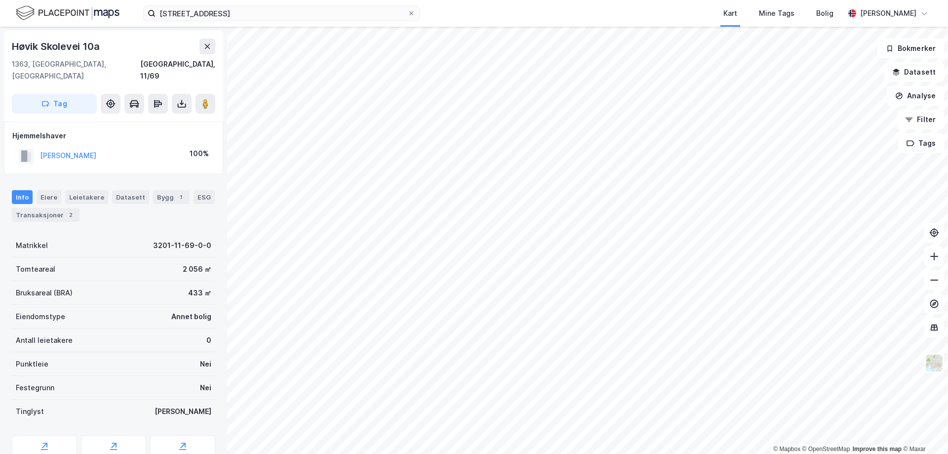
click at [185, 263] on div "2 056 ㎡" at bounding box center [197, 269] width 29 height 12
click at [193, 287] on div "433 ㎡" at bounding box center [199, 293] width 23 height 12
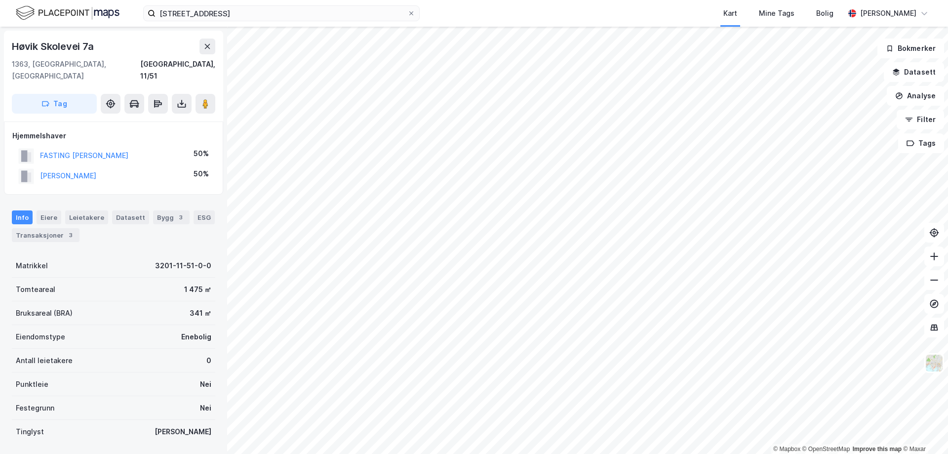
scroll to position [1, 0]
click at [53, 227] on div "Transaksjoner 3" at bounding box center [46, 234] width 68 height 14
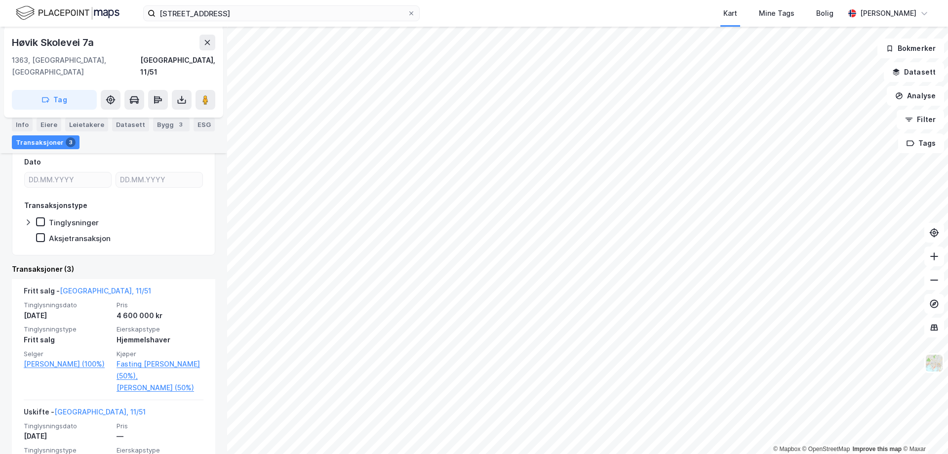
scroll to position [148, 0]
click at [180, 100] on icon at bounding box center [182, 102] width 8 height 4
click at [158, 116] on div "Last ned grunnbok" at bounding box center [132, 120] width 57 height 8
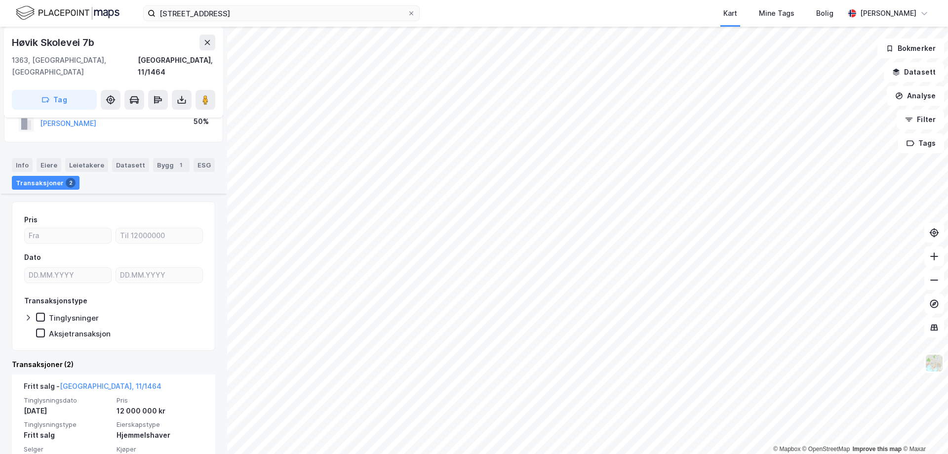
scroll to position [99, 0]
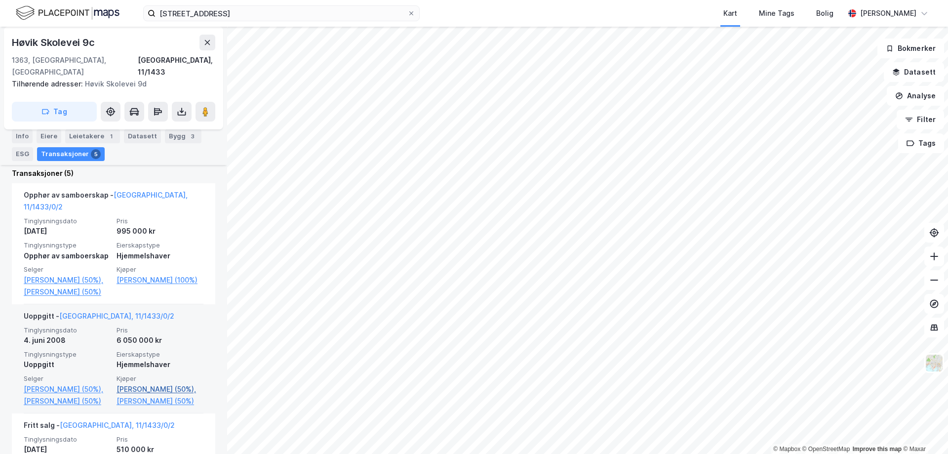
scroll to position [247, 0]
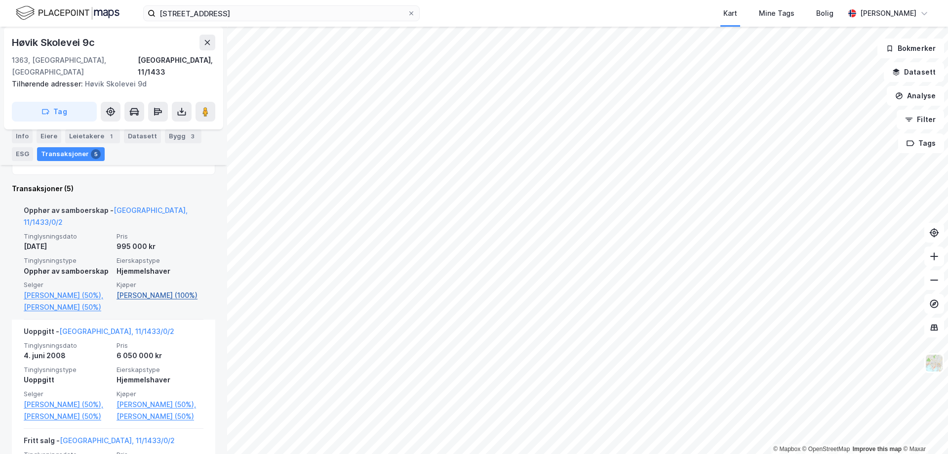
click at [136, 289] on link "[PERSON_NAME] (100%)" at bounding box center [160, 295] width 87 height 12
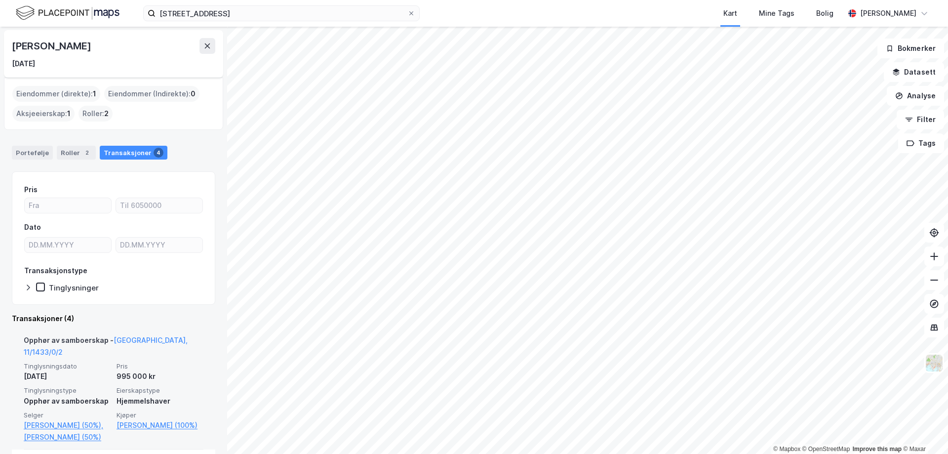
scroll to position [49, 0]
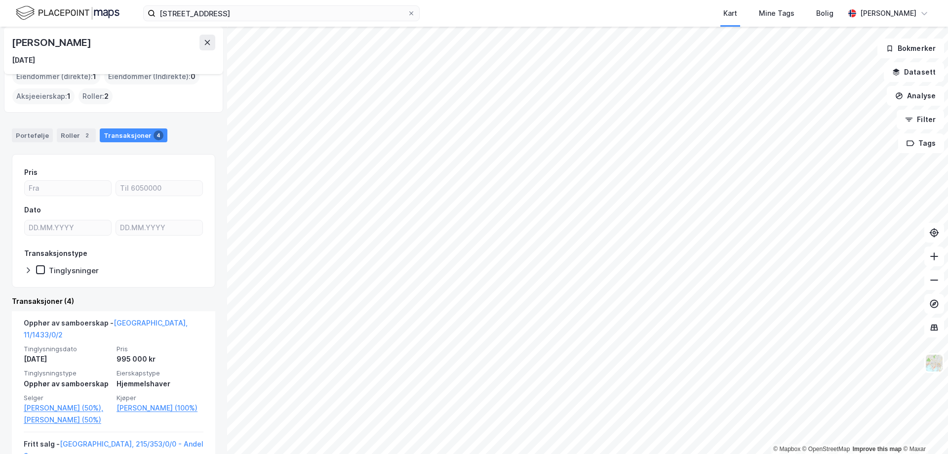
click at [93, 96] on div "Roller : 2" at bounding box center [96, 96] width 34 height 16
click at [69, 131] on div "Roller 2" at bounding box center [76, 135] width 39 height 14
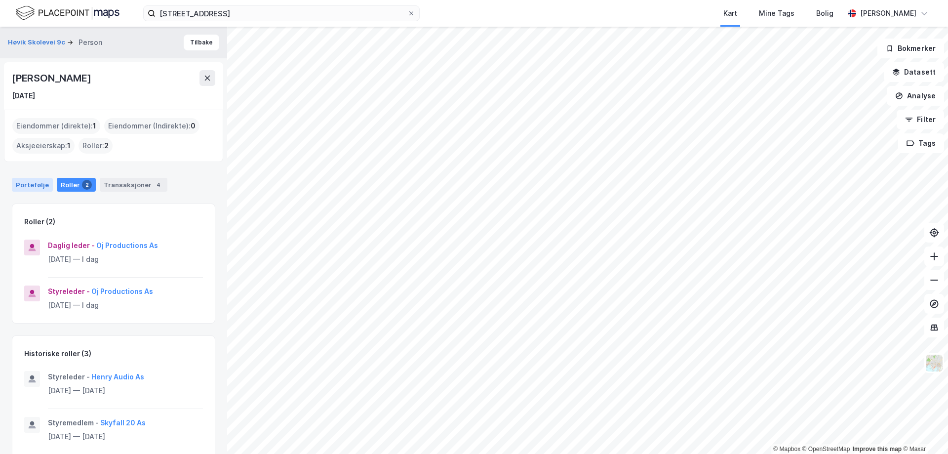
click at [33, 183] on div "Portefølje" at bounding box center [32, 185] width 41 height 14
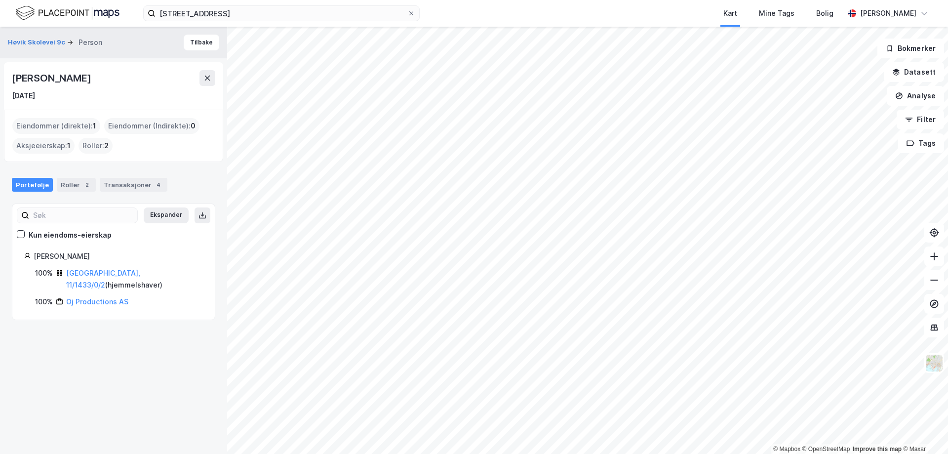
click at [102, 268] on div "[GEOGRAPHIC_DATA], 11/1433/0/2 ( hjemmelshaver )" at bounding box center [134, 279] width 137 height 24
click at [107, 275] on link "[GEOGRAPHIC_DATA], 11/1433/0/2" at bounding box center [103, 279] width 74 height 20
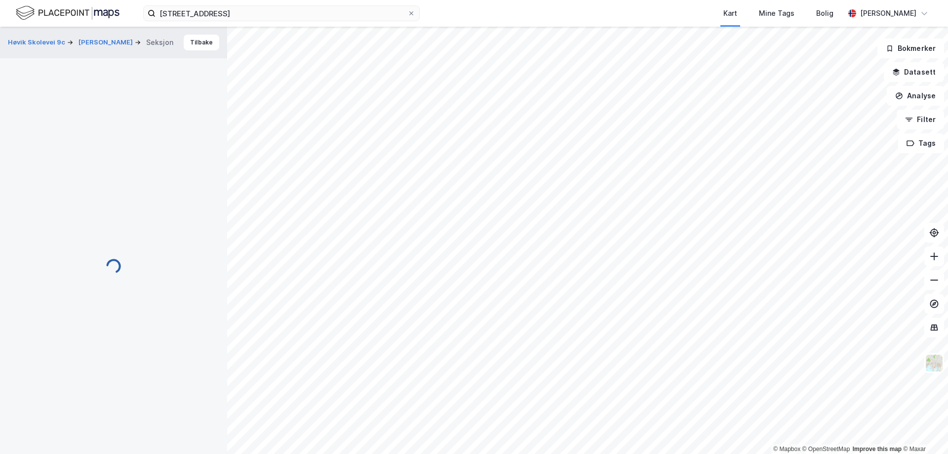
scroll to position [42, 0]
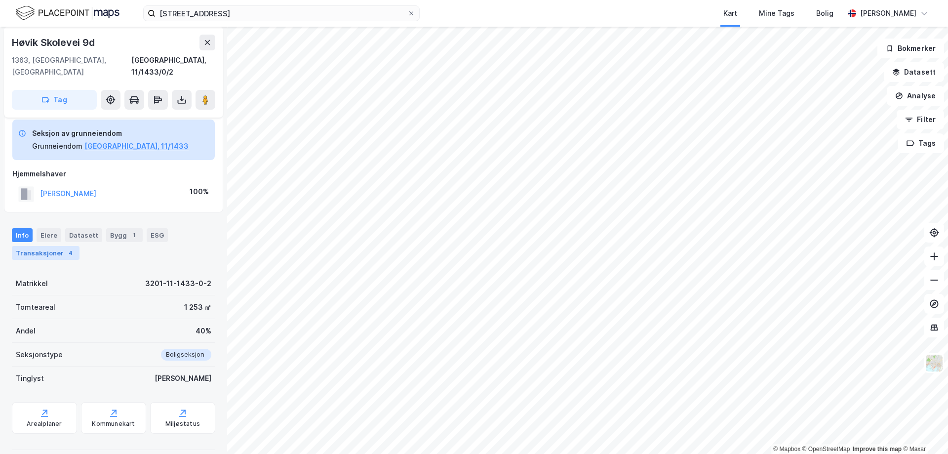
click at [41, 246] on div "Transaksjoner 4" at bounding box center [46, 253] width 68 height 14
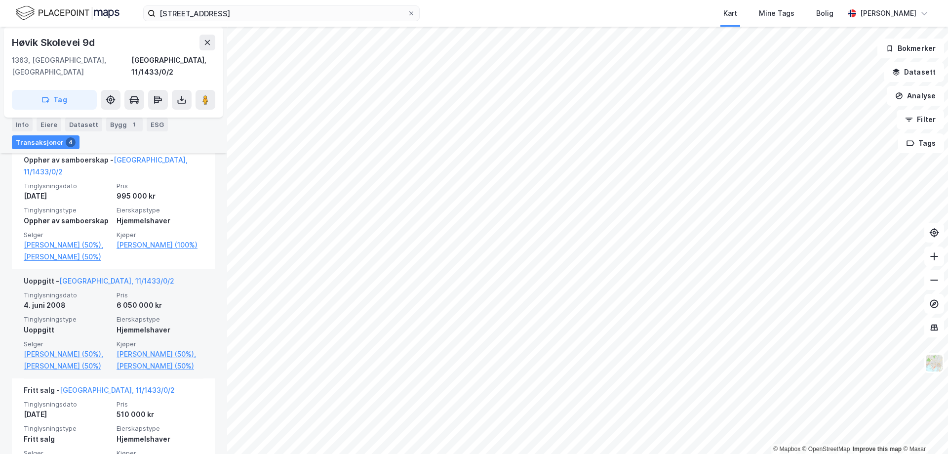
scroll to position [289, 0]
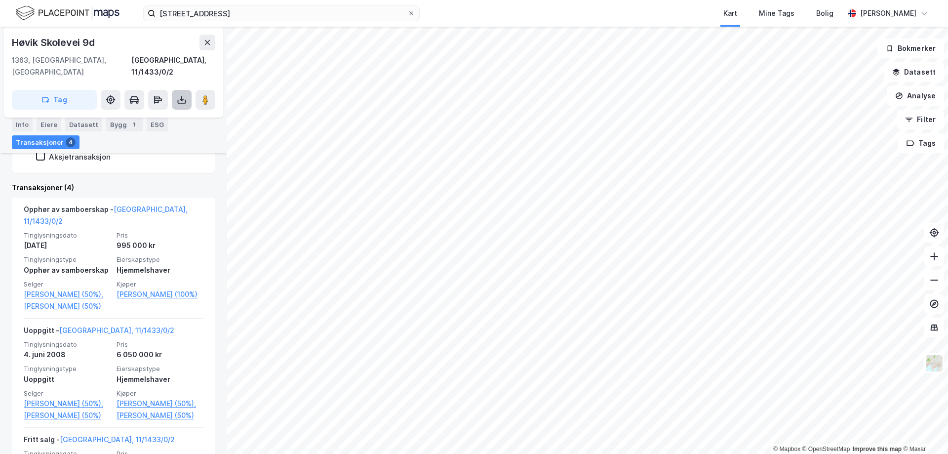
click at [179, 95] on icon at bounding box center [182, 100] width 10 height 10
click at [144, 116] on div "Last ned grunnbok" at bounding box center [132, 120] width 57 height 8
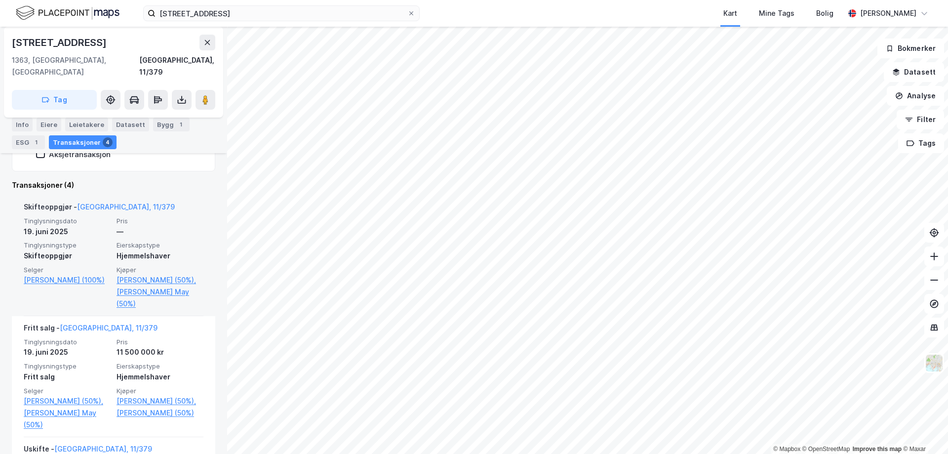
scroll to position [247, 0]
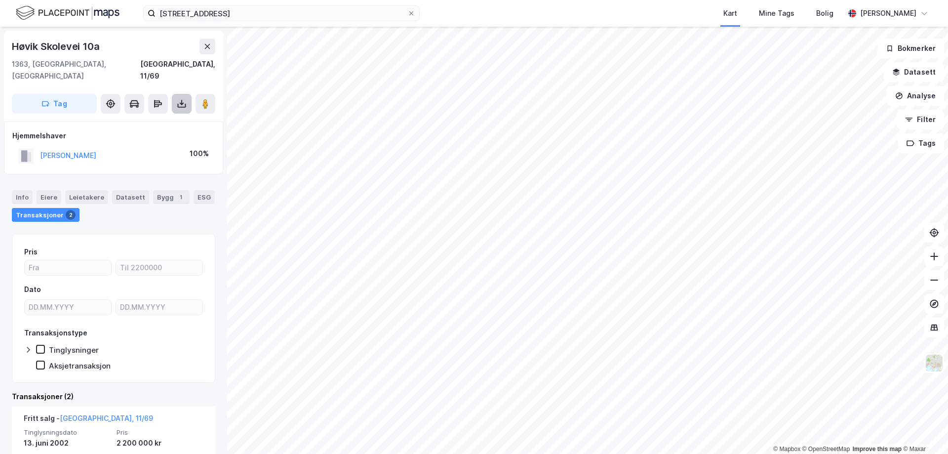
click at [188, 94] on button at bounding box center [182, 104] width 20 height 20
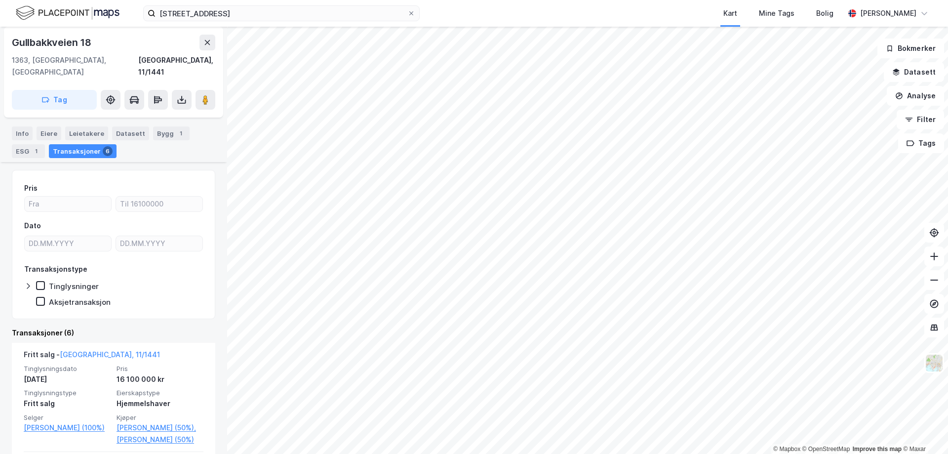
scroll to position [99, 0]
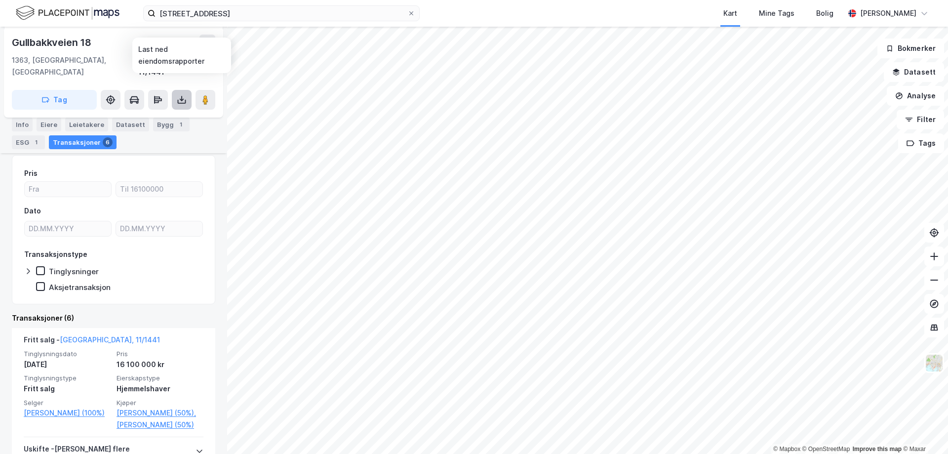
click at [184, 95] on icon at bounding box center [182, 100] width 10 height 10
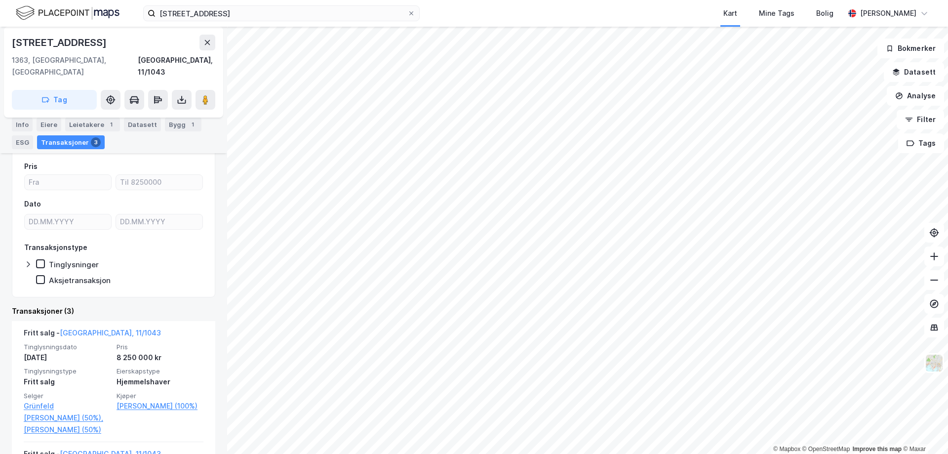
scroll to position [99, 0]
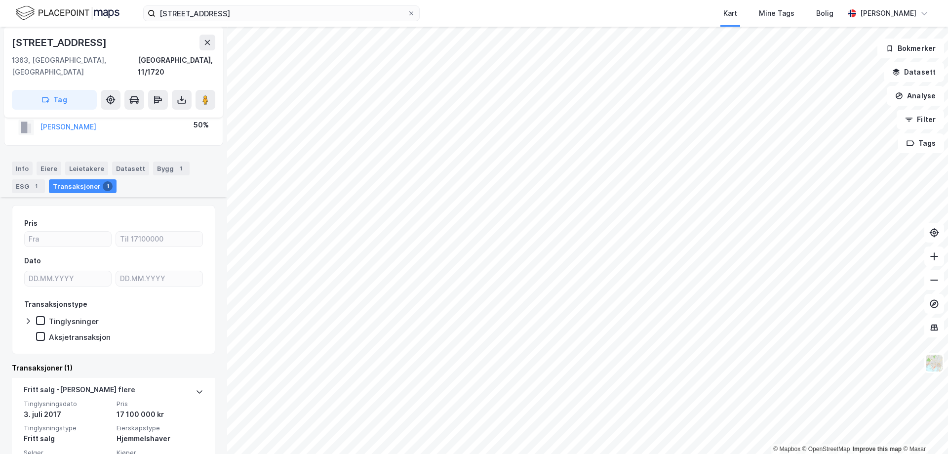
scroll to position [93, 0]
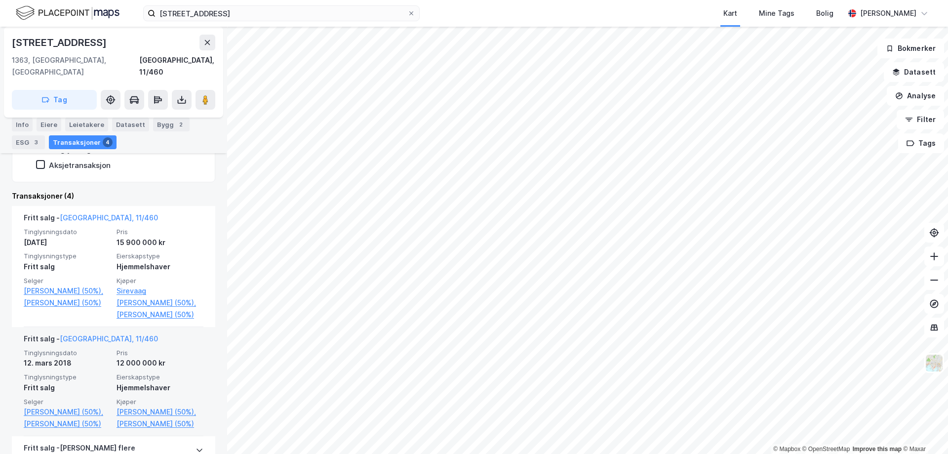
scroll to position [247, 0]
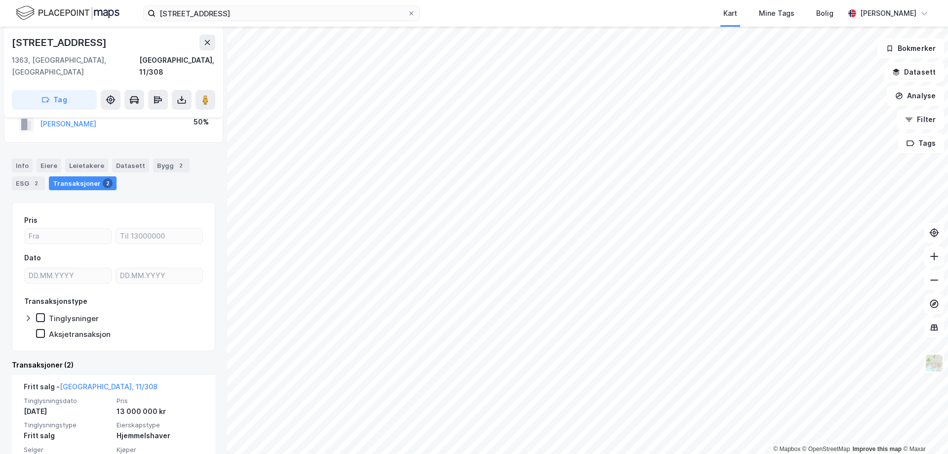
scroll to position [99, 0]
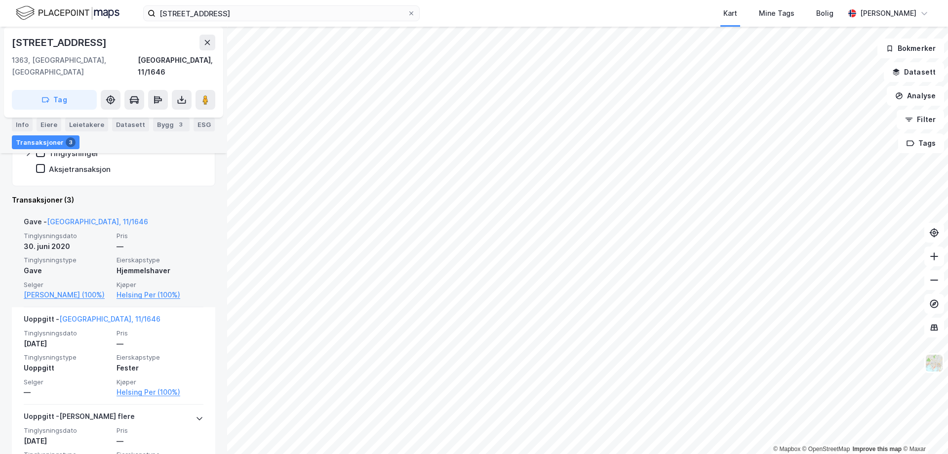
scroll to position [198, 0]
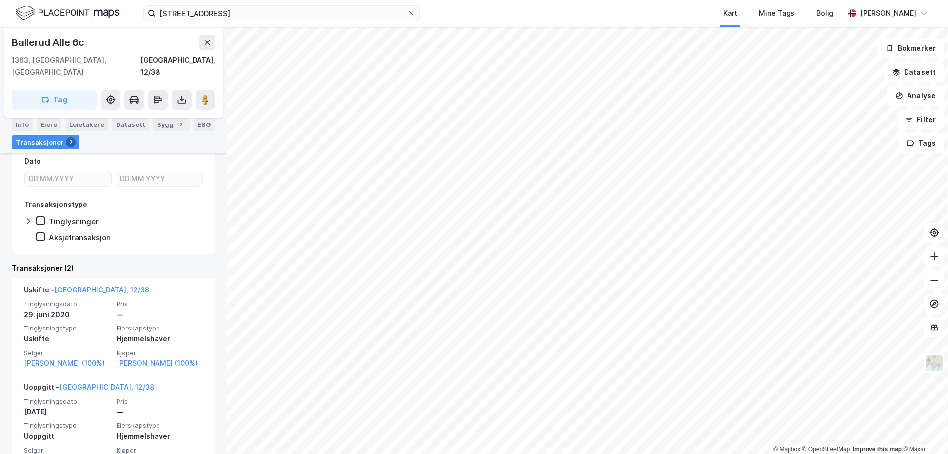
scroll to position [148, 0]
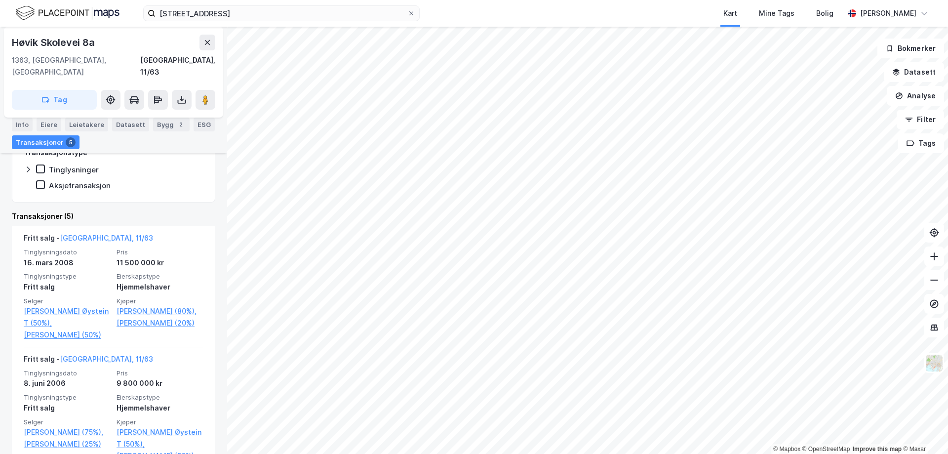
scroll to position [247, 0]
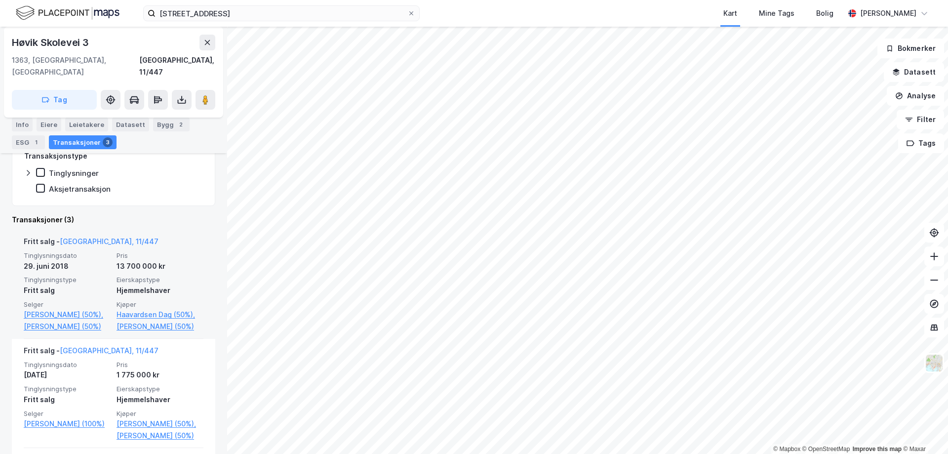
scroll to position [198, 0]
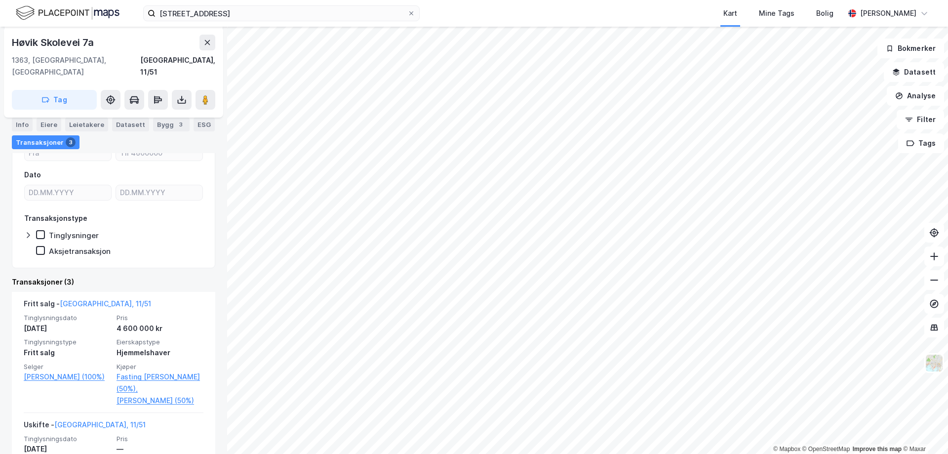
scroll to position [148, 0]
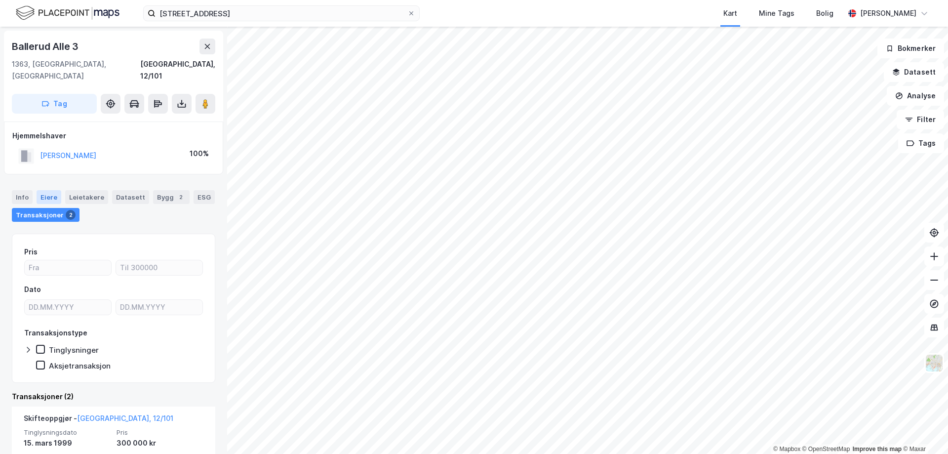
click at [39, 190] on div "Eiere" at bounding box center [49, 197] width 25 height 14
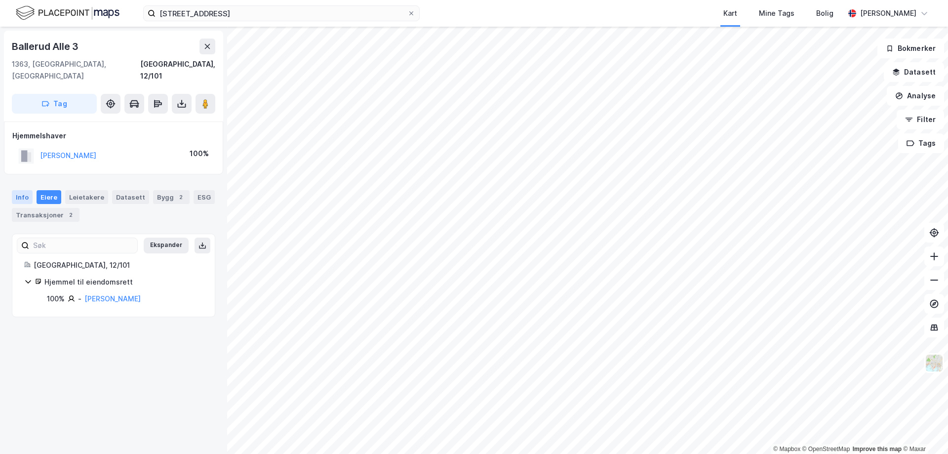
click at [23, 190] on div "Info" at bounding box center [22, 197] width 21 height 14
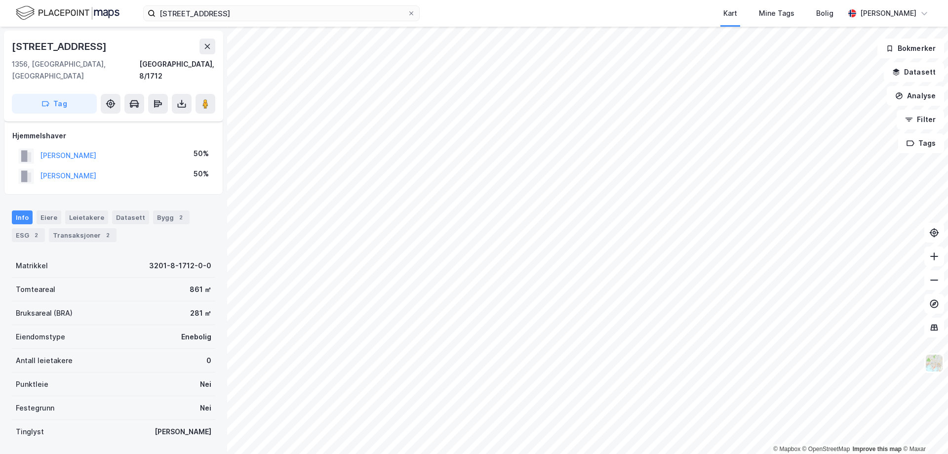
scroll to position [93, 0]
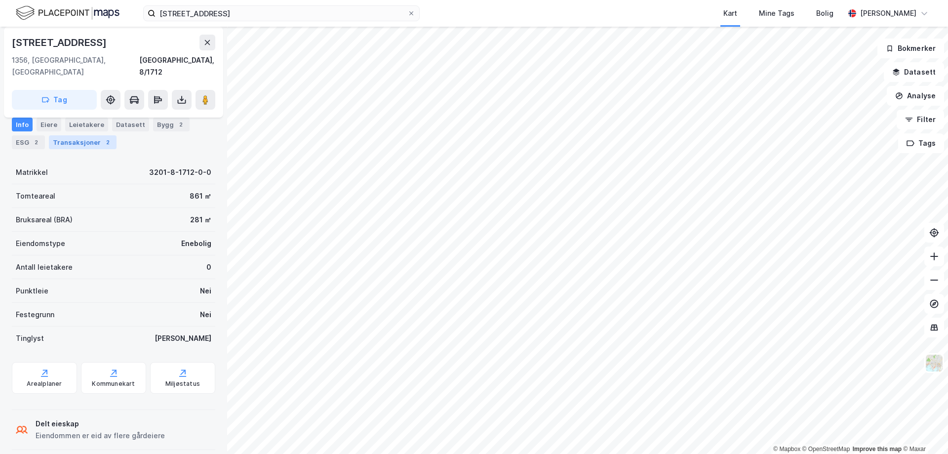
click at [79, 146] on div "Transaksjoner 2" at bounding box center [83, 142] width 68 height 14
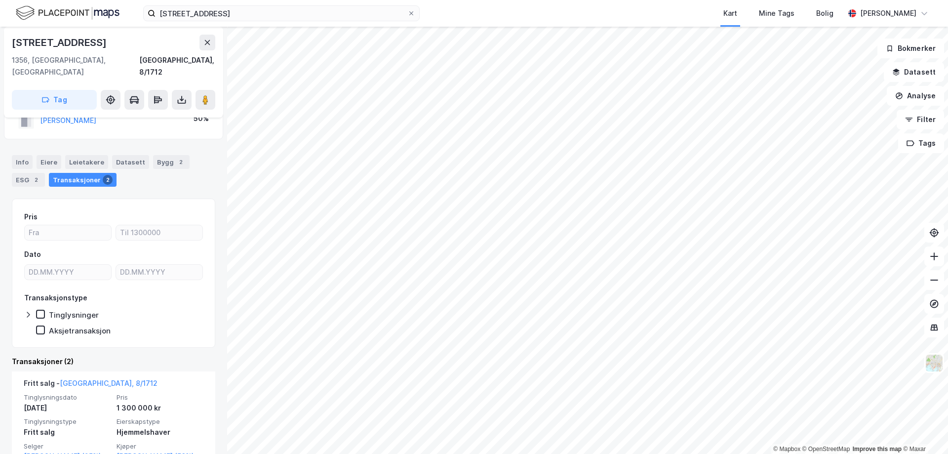
scroll to position [198, 0]
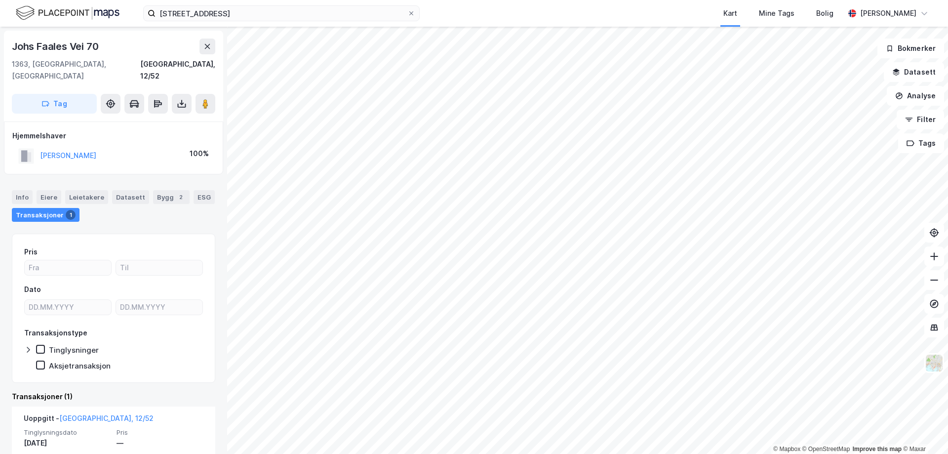
click at [618, 16] on div "[STREET_ADDRESS] Kart Mine Tags Bolig [PERSON_NAME] © Mapbox © OpenStreetMap Im…" at bounding box center [474, 227] width 948 height 454
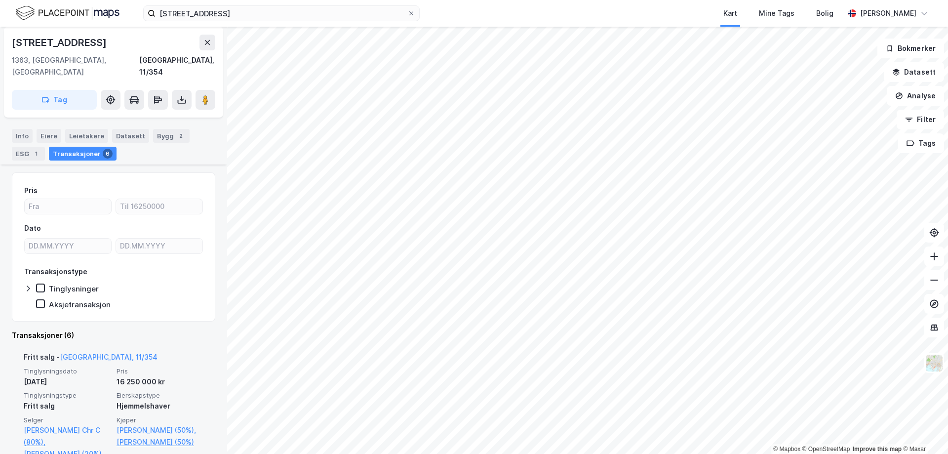
scroll to position [99, 0]
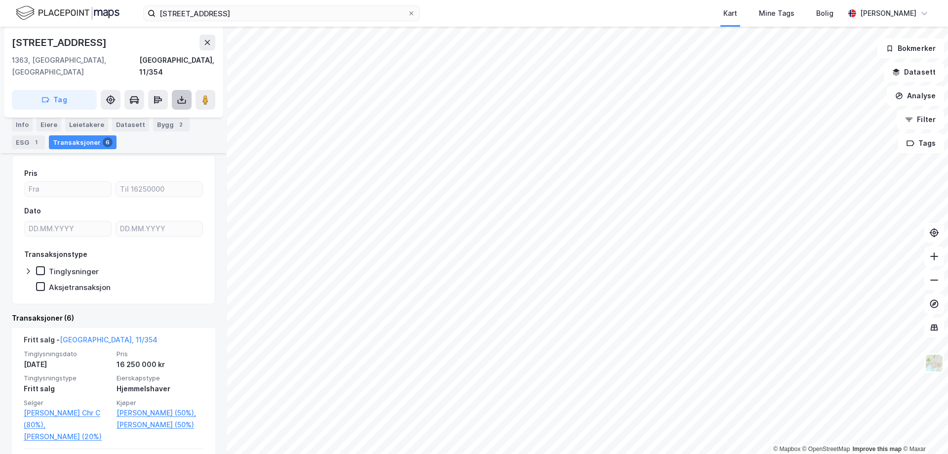
click at [183, 95] on icon at bounding box center [182, 100] width 10 height 10
click at [158, 116] on div "Last ned grunnbok" at bounding box center [132, 120] width 57 height 8
